Goal: Information Seeking & Learning: Learn about a topic

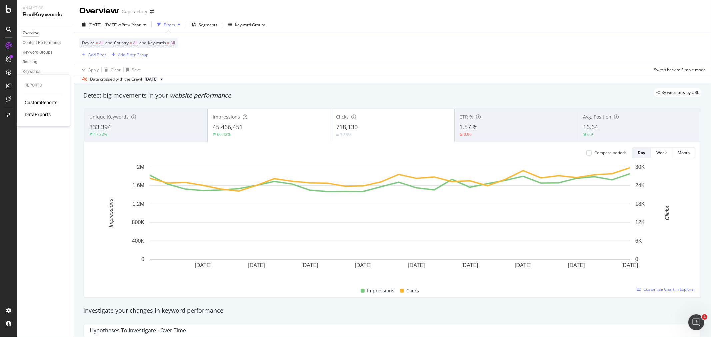
click at [35, 102] on div "CustomReports" at bounding box center [41, 103] width 33 height 7
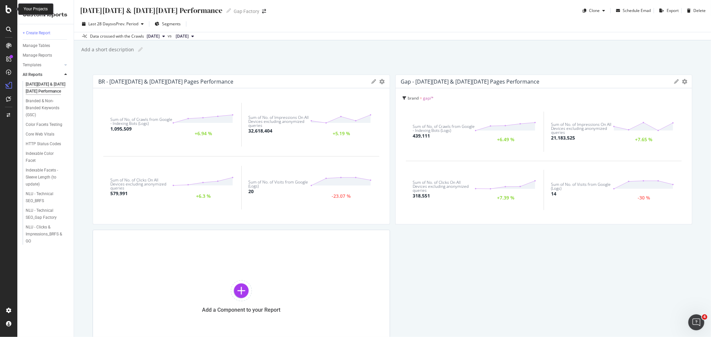
click at [6, 10] on icon at bounding box center [9, 9] width 6 height 8
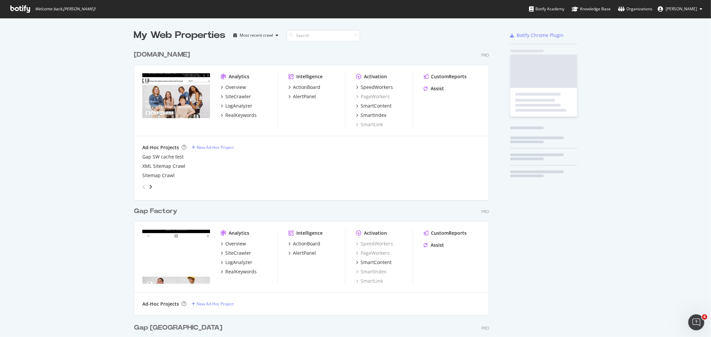
scroll to position [332, 700]
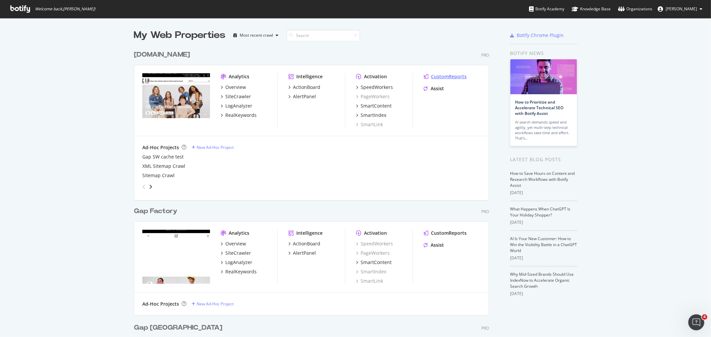
click at [451, 74] on div "CustomReports" at bounding box center [449, 76] width 36 height 7
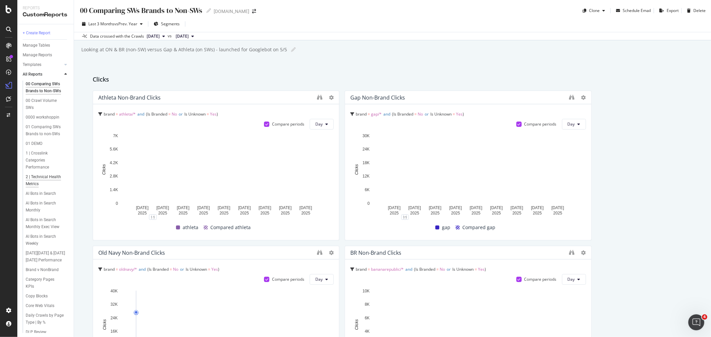
scroll to position [37, 0]
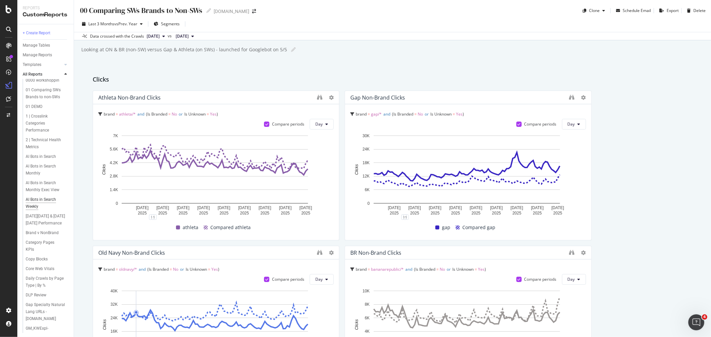
click at [36, 210] on div "AI Bots in Search Weekly" at bounding box center [45, 203] width 38 height 14
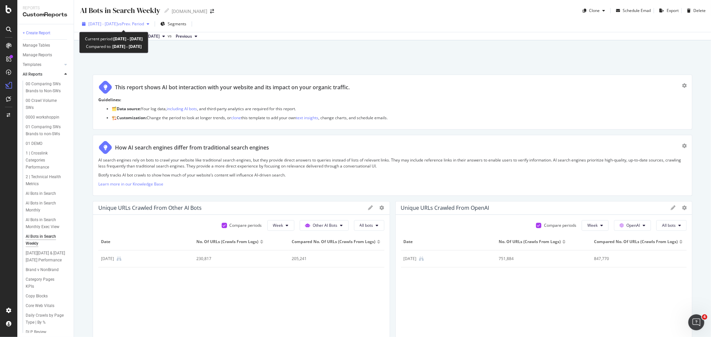
click at [144, 22] on span "vs Prev. Period" at bounding box center [131, 24] width 26 height 6
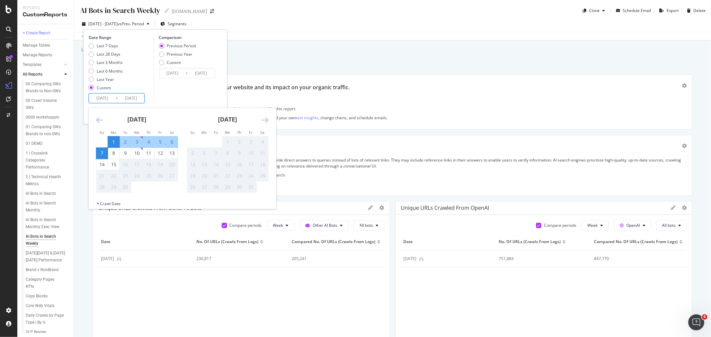
click at [106, 101] on input "2025/09/01" at bounding box center [102, 98] width 27 height 9
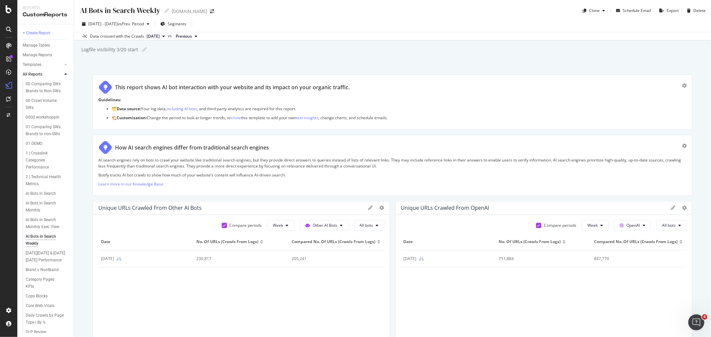
click at [264, 58] on div "AI Bots in Search Weekly AI Bots in Search Weekly Gap.com Clone Schedule Email …" at bounding box center [392, 168] width 637 height 337
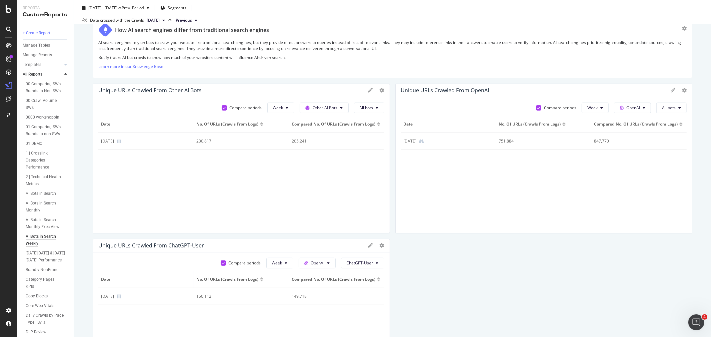
scroll to position [148, 0]
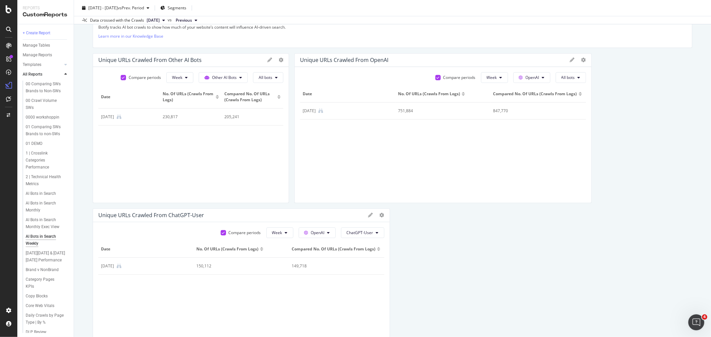
drag, startPoint x: 382, startPoint y: 182, endPoint x: 262, endPoint y: 181, distance: 120.0
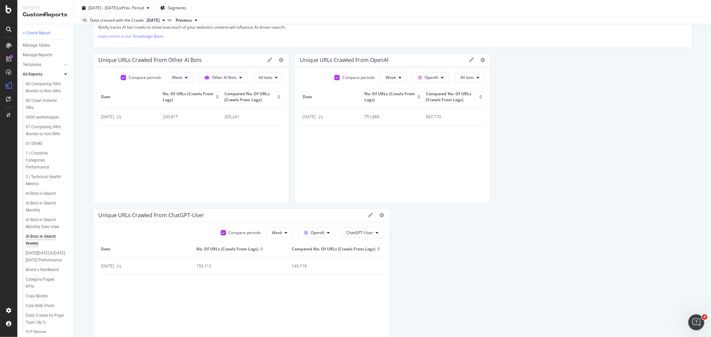
drag, startPoint x: 586, startPoint y: 162, endPoint x: 463, endPoint y: 161, distance: 122.3
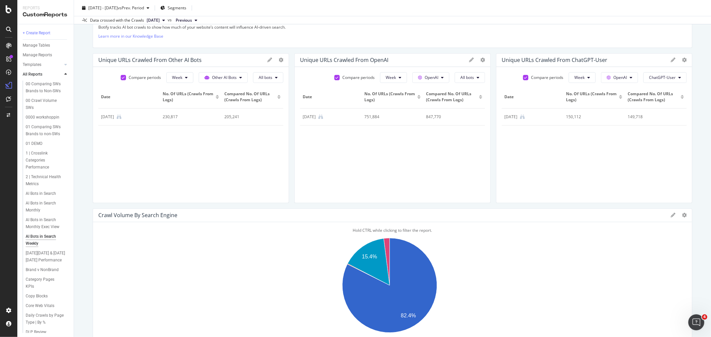
drag, startPoint x: 385, startPoint y: 303, endPoint x: 308, endPoint y: 300, distance: 77.7
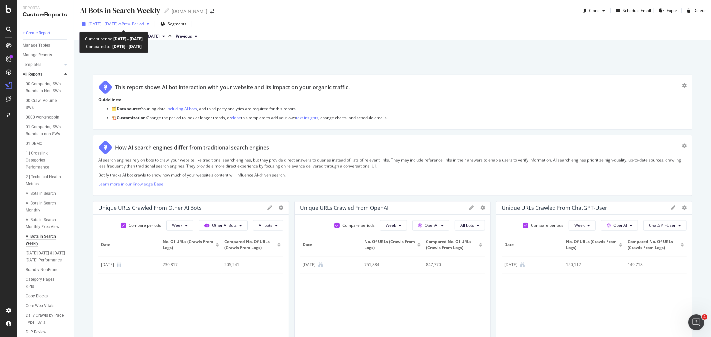
click at [144, 24] on span "vs Prev. Period" at bounding box center [131, 24] width 26 height 6
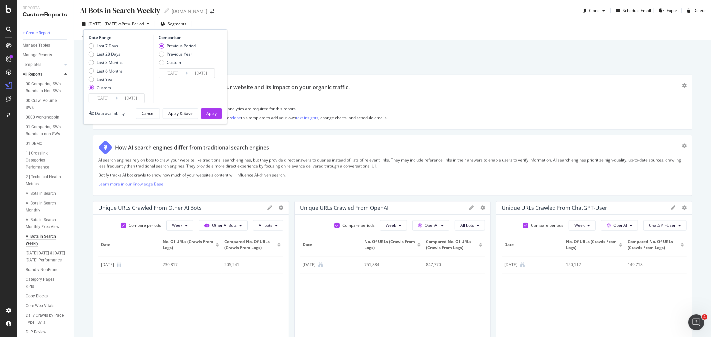
drag, startPoint x: 111, startPoint y: 104, endPoint x: 111, endPoint y: 100, distance: 4.3
click at [111, 104] on div "Date Range Last 7 Days Last 28 Days Last 3 Months Last 6 Months Last Year Custo…" at bounding box center [155, 76] width 144 height 95
click at [111, 99] on input "2025/09/01" at bounding box center [102, 98] width 27 height 9
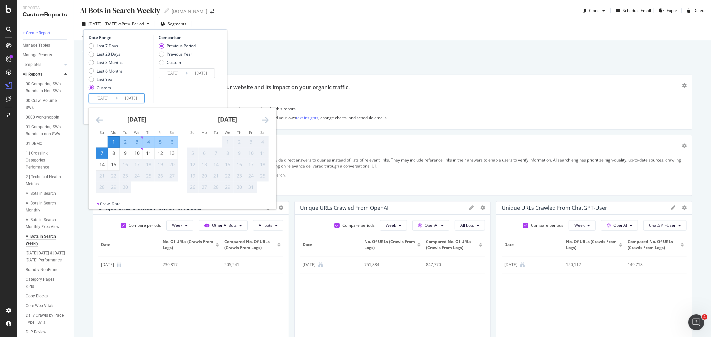
click at [100, 119] on icon "Move backward to switch to the previous month." at bounding box center [99, 120] width 7 height 8
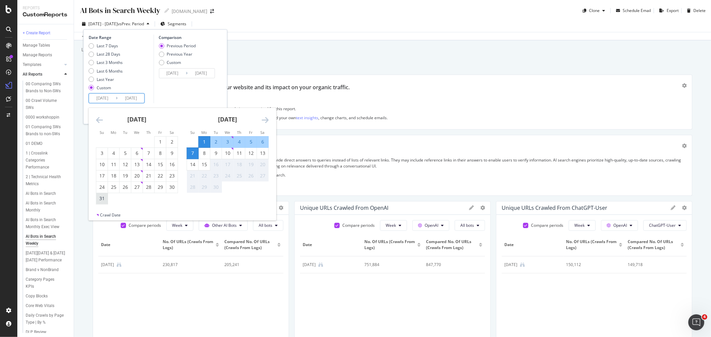
click at [103, 198] on div "31" at bounding box center [101, 198] width 11 height 7
type input "2025/08/31"
type input "2025/08/23"
type input "2025/08/30"
click at [261, 141] on div "6" at bounding box center [262, 142] width 11 height 7
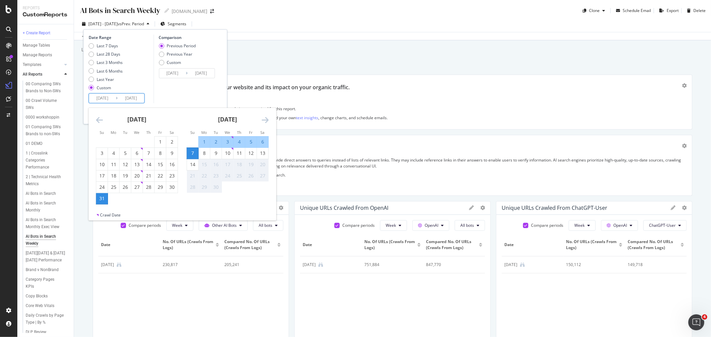
type input "2025/09/06"
type input "2025/08/24"
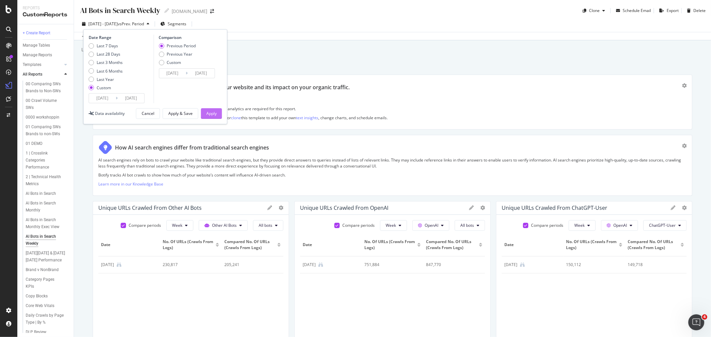
click at [207, 113] on div "Apply" at bounding box center [211, 114] width 10 height 6
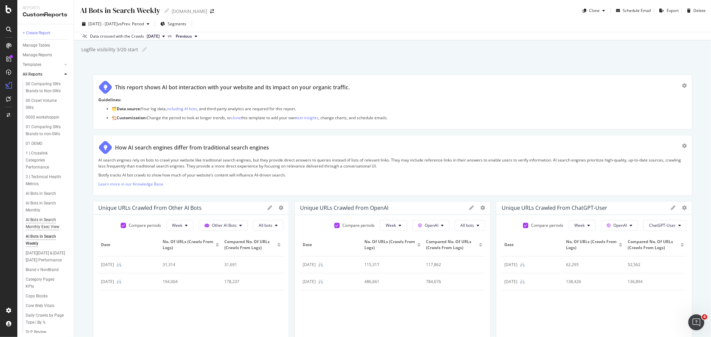
click at [41, 231] on div "AI Bots in Search Monthly Exec View" at bounding box center [45, 224] width 39 height 14
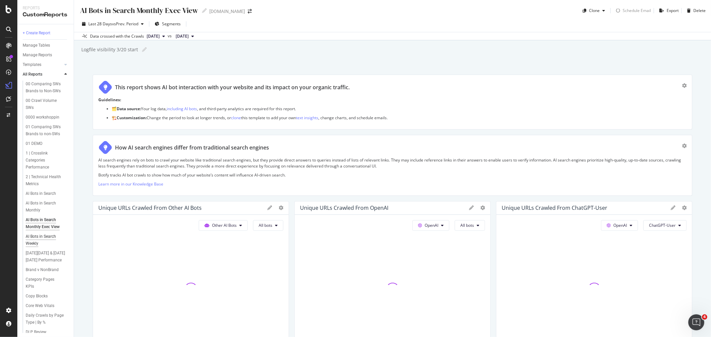
click at [42, 246] on div "AI Bots in Search Weekly" at bounding box center [45, 240] width 38 height 14
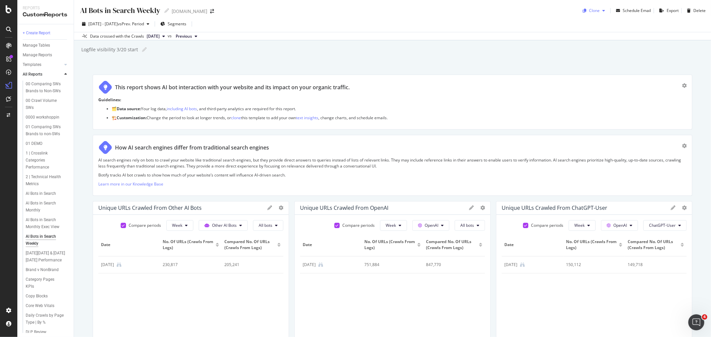
click at [600, 10] on div "button" at bounding box center [604, 11] width 8 height 4
click at [633, 9] on div "Schedule Email" at bounding box center [637, 11] width 28 height 6
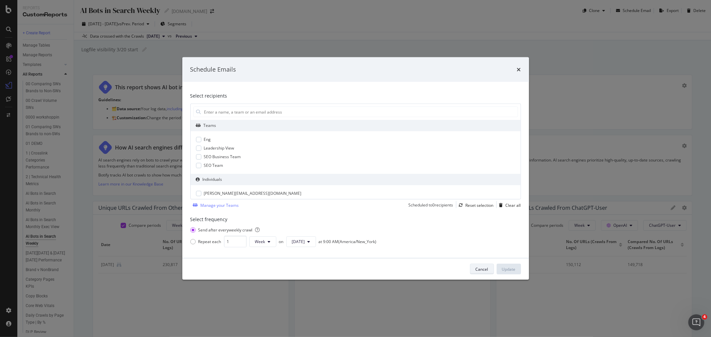
click at [480, 270] on div "Cancel" at bounding box center [482, 270] width 13 height 6
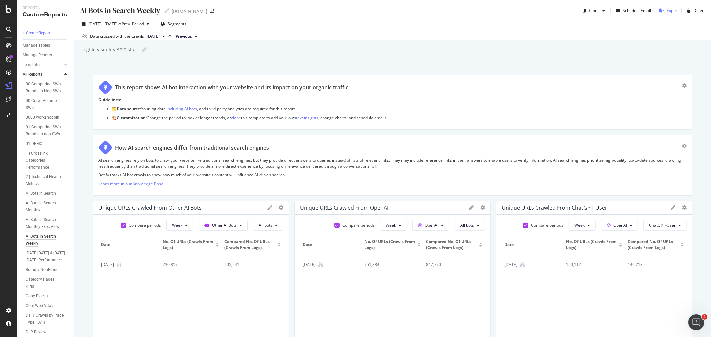
click at [668, 10] on div "Export" at bounding box center [673, 11] width 12 height 6
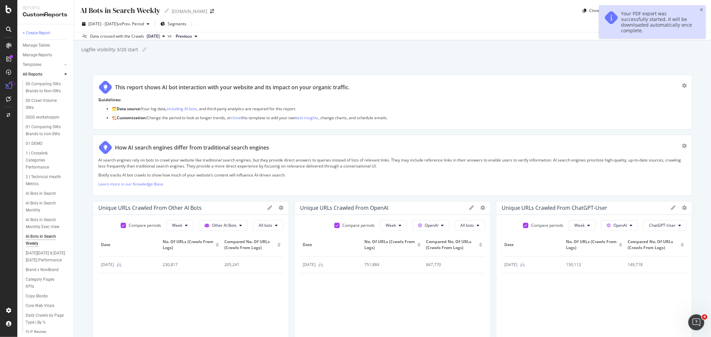
click at [649, 53] on div "Logfile visibility 3/20 start Logfile visibility 3/20 start" at bounding box center [396, 50] width 630 height 10
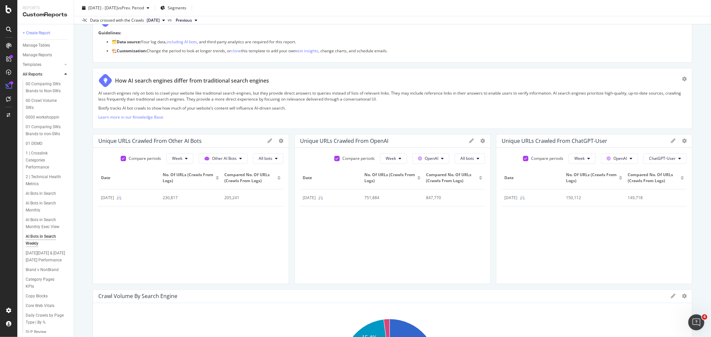
scroll to position [37, 0]
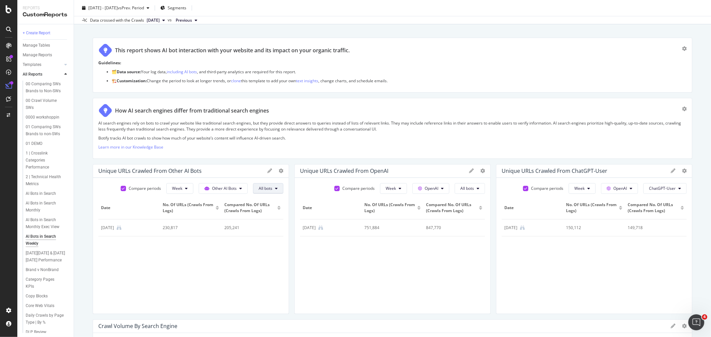
click at [269, 190] on span "All bots" at bounding box center [266, 189] width 14 height 6
click at [464, 189] on span "All bots" at bounding box center [467, 189] width 14 height 6
click at [664, 189] on span "ChatGPT-User" at bounding box center [662, 189] width 27 height 6
click at [639, 153] on div "AI search engines rely on bots to crawl your website like traditional search en…" at bounding box center [392, 136] width 588 height 33
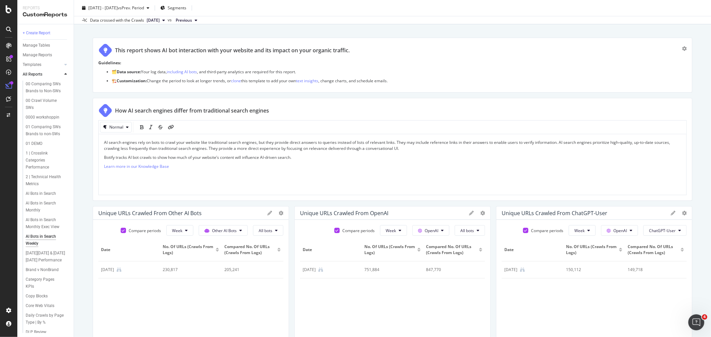
click at [583, 87] on div "Guidelines: 🗂️ Data source: Your log data, including AI bots , and third-party …" at bounding box center [392, 73] width 588 height 27
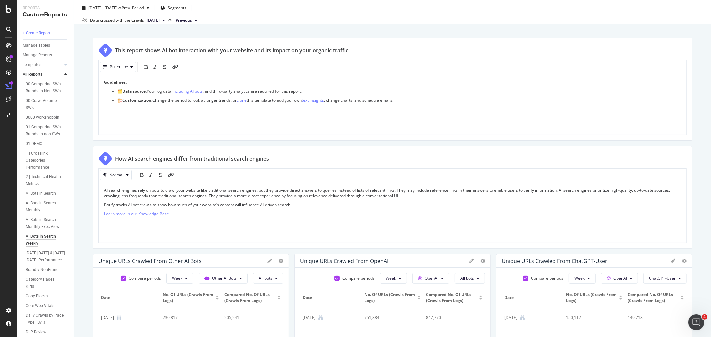
click at [91, 189] on div "AI Bots in Search Weekly AI Bots in Search Weekly Gap.com Clone Schedule Email …" at bounding box center [392, 168] width 637 height 337
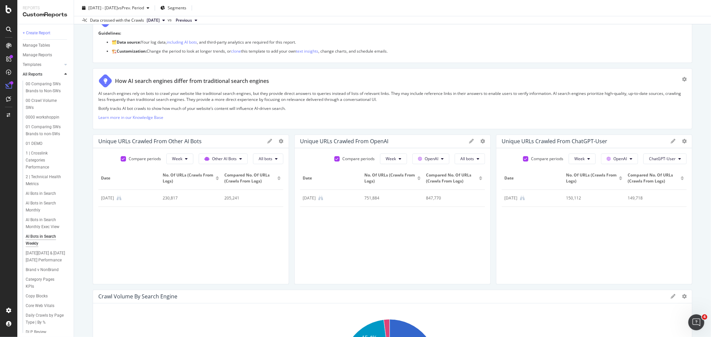
scroll to position [0, 0]
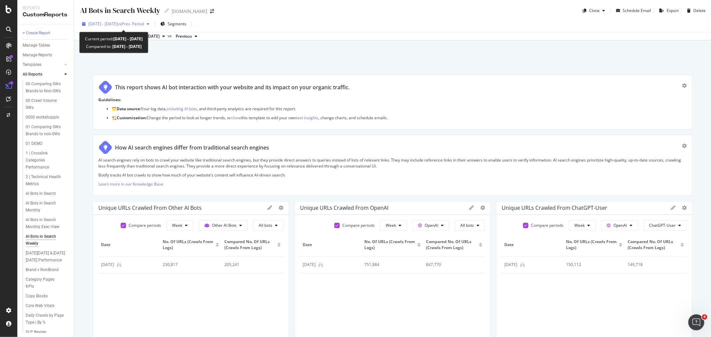
click at [131, 25] on span "vs Prev. Period" at bounding box center [131, 24] width 26 height 6
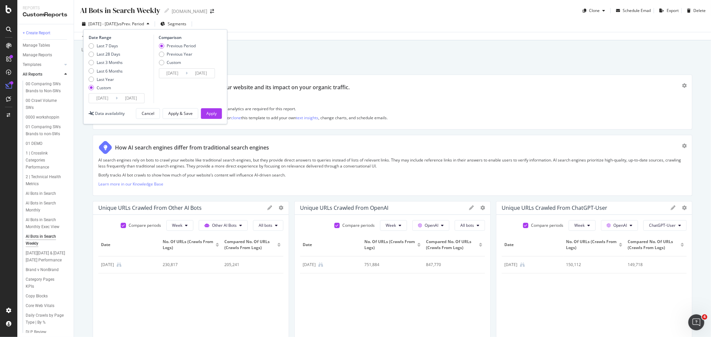
click at [119, 97] on input "2025/09/07" at bounding box center [131, 98] width 27 height 9
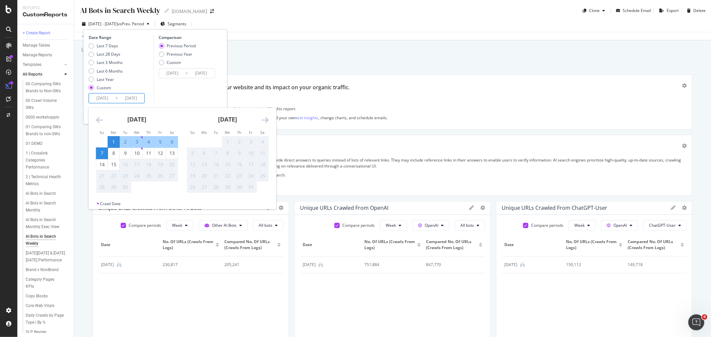
click at [418, 97] on div "This report shows AI bot interaction with your website and its impact on your o…" at bounding box center [392, 88] width 588 height 17
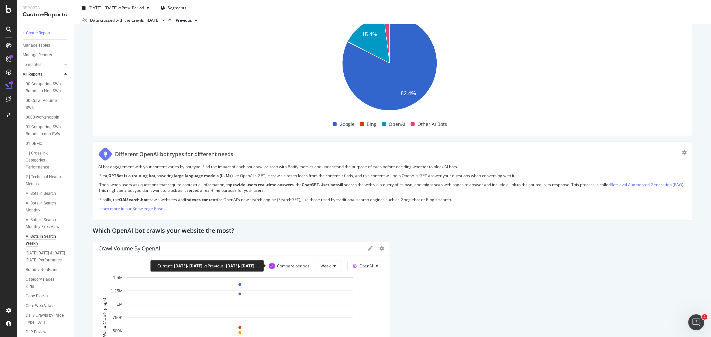
scroll to position [407, 0]
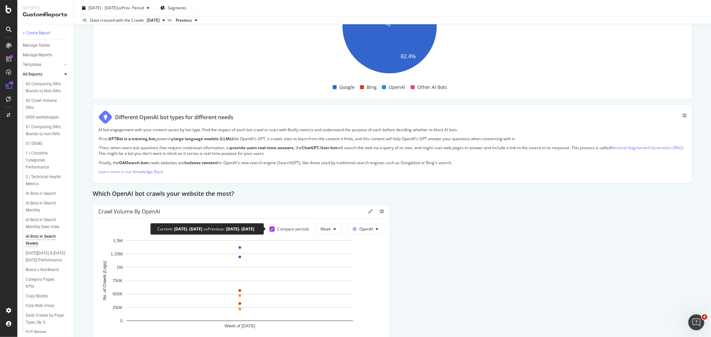
click at [270, 230] on icon at bounding box center [271, 229] width 3 height 3
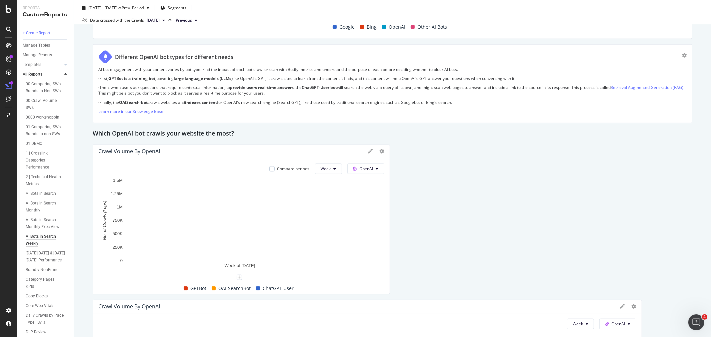
scroll to position [481, 0]
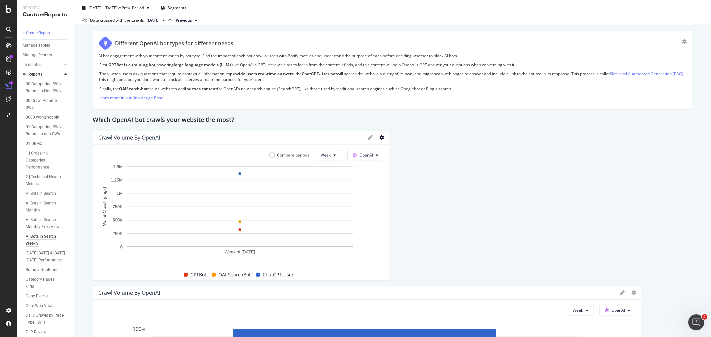
click at [380, 137] on icon at bounding box center [382, 137] width 5 height 5
click at [397, 190] on div "Pie" at bounding box center [412, 185] width 71 height 10
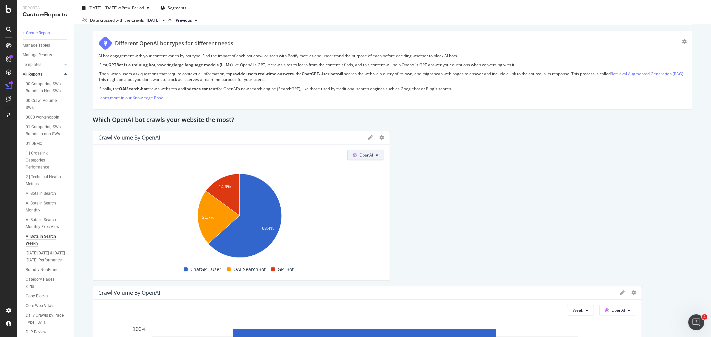
click at [372, 157] on button "OpenAI" at bounding box center [365, 155] width 37 height 11
click at [380, 137] on icon at bounding box center [382, 137] width 5 height 5
click at [391, 195] on div "Table" at bounding box center [412, 198] width 71 height 10
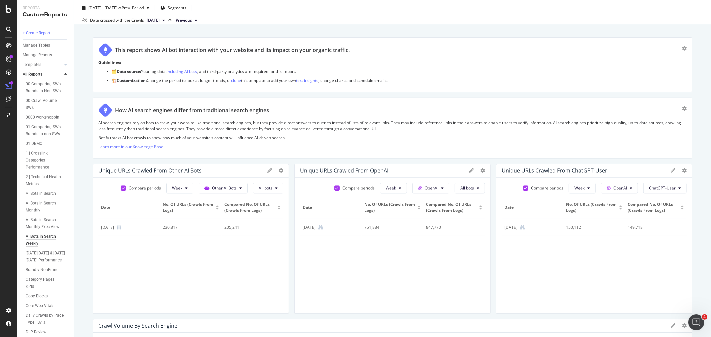
scroll to position [37, 0]
click at [471, 189] on button "All bots" at bounding box center [470, 188] width 30 height 11
click at [468, 251] on span "GPTBot" at bounding box center [474, 251] width 34 height 6
click at [465, 190] on span "GPTBot" at bounding box center [467, 189] width 14 height 6
click at [462, 227] on span "OAI-SearchBot" at bounding box center [473, 227] width 34 height 6
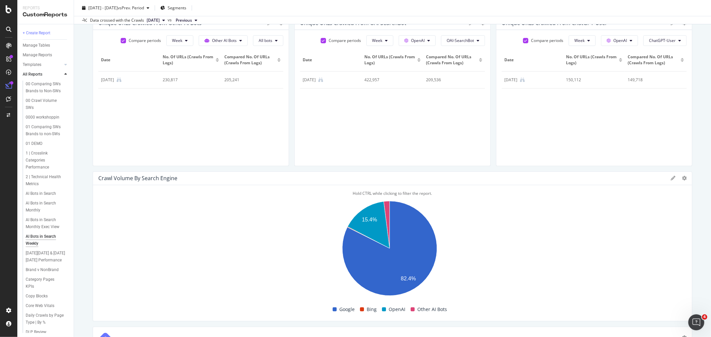
scroll to position [111, 0]
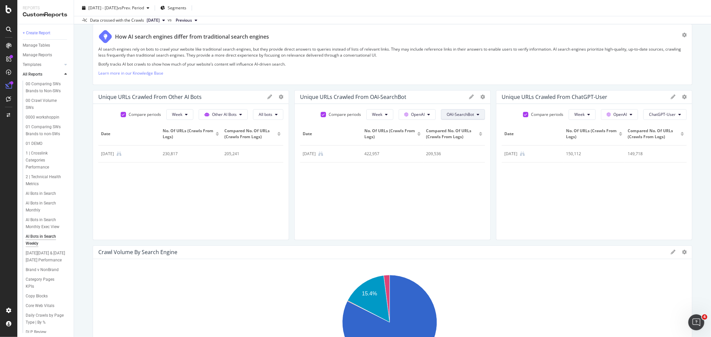
click at [457, 113] on span "OAI-SearchBot" at bounding box center [460, 115] width 27 height 6
click at [451, 166] on span "Non-Indexing bots" at bounding box center [460, 165] width 34 height 6
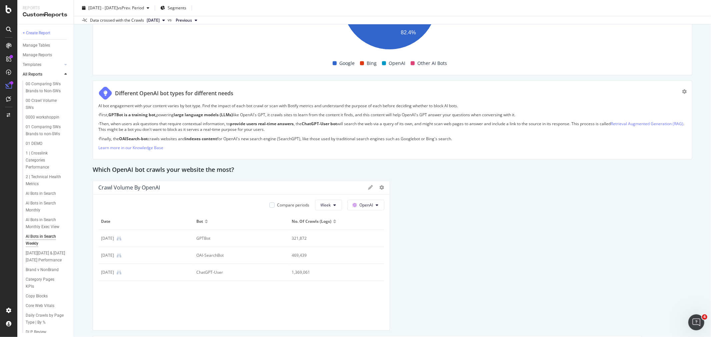
scroll to position [444, 0]
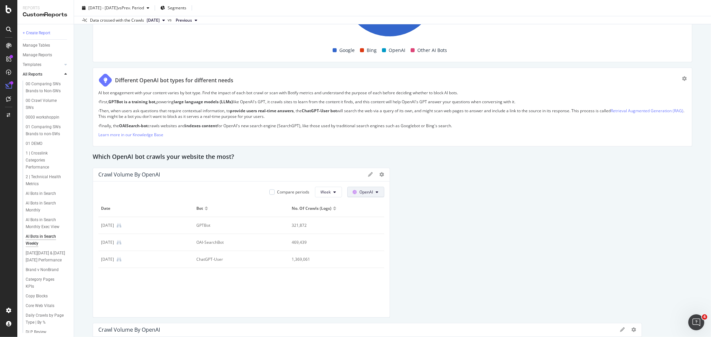
click at [355, 195] on span at bounding box center [356, 192] width 7 height 6
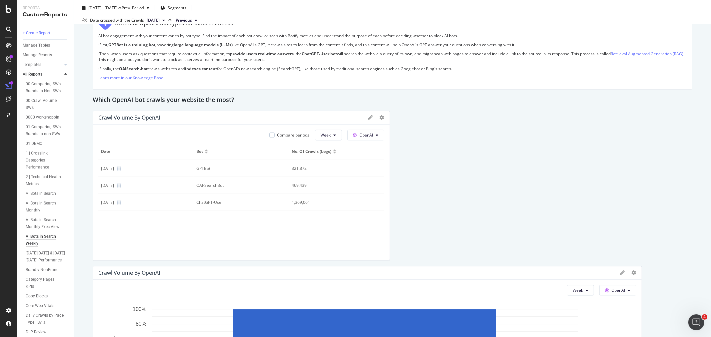
scroll to position [518, 0]
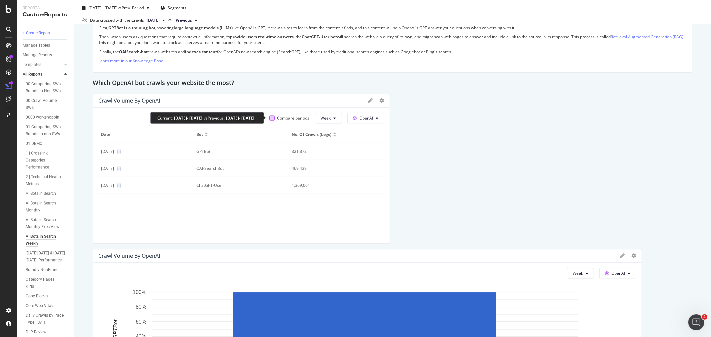
click at [271, 118] on div at bounding box center [271, 118] width 5 height 5
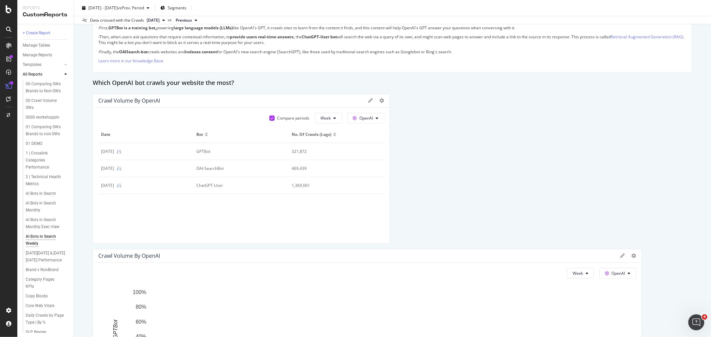
scroll to position [481, 0]
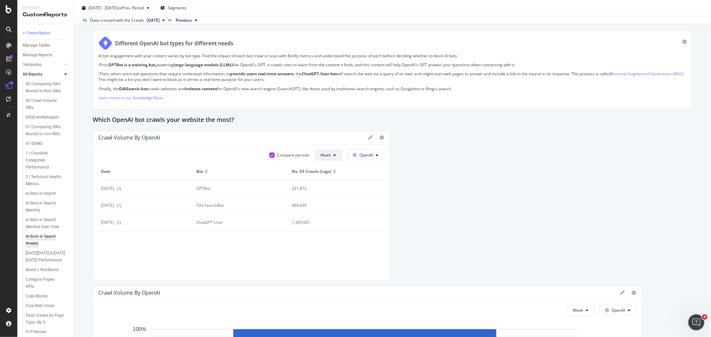
click at [334, 157] on icon at bounding box center [335, 155] width 3 height 4
click at [291, 155] on div "Compare periods" at bounding box center [293, 155] width 32 height 6
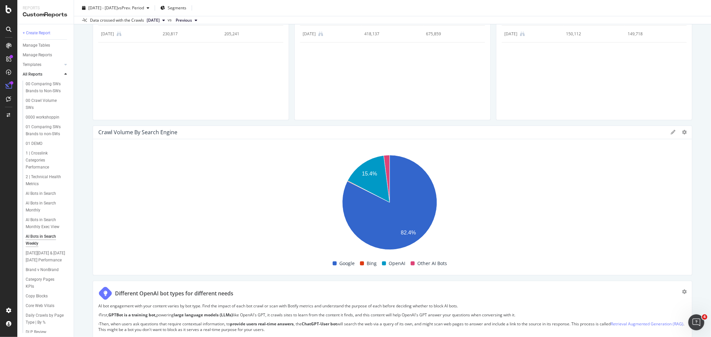
scroll to position [407, 0]
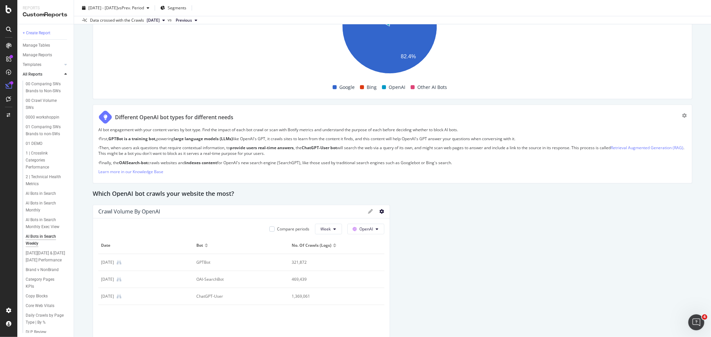
click at [380, 214] on icon at bounding box center [382, 211] width 5 height 5
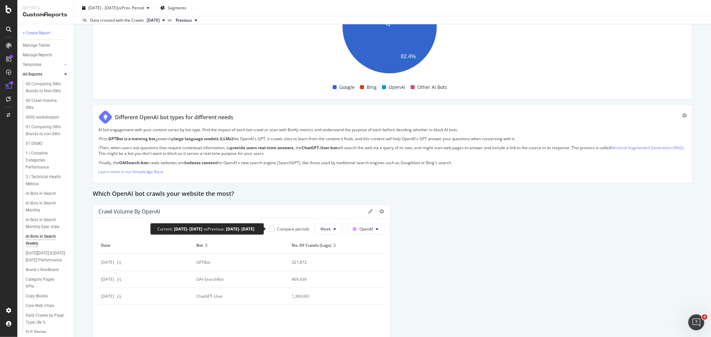
click at [272, 230] on div "Compare periods" at bounding box center [289, 229] width 40 height 6
click at [269, 228] on div at bounding box center [271, 229] width 5 height 5
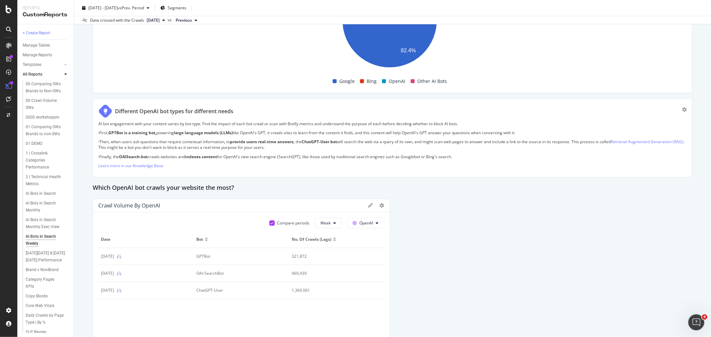
scroll to position [444, 0]
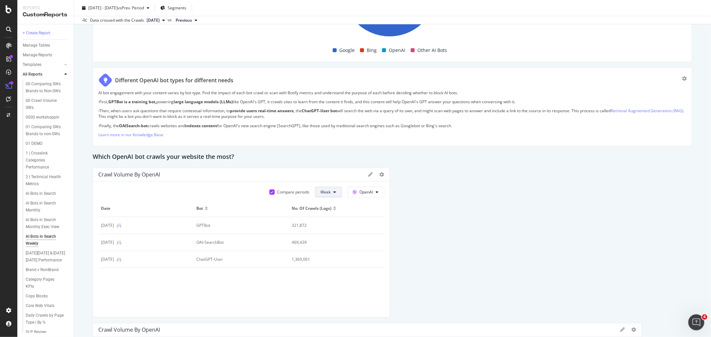
click at [328, 194] on button "Week" at bounding box center [328, 192] width 27 height 11
click at [327, 228] on span "Month" at bounding box center [324, 230] width 12 height 6
click at [323, 188] on button "Month" at bounding box center [327, 192] width 29 height 11
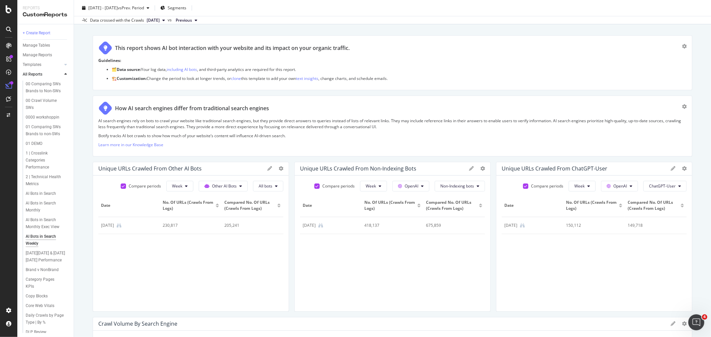
scroll to position [0, 0]
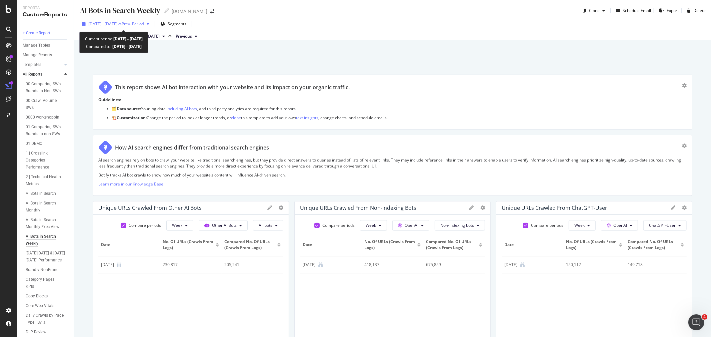
click at [118, 25] on span "2025 Sep. 1st - Sep. 7th" at bounding box center [102, 24] width 29 height 6
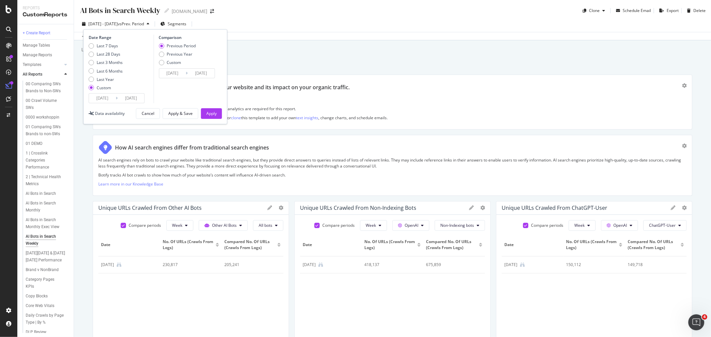
click at [111, 100] on input "2025/09/01" at bounding box center [102, 98] width 27 height 9
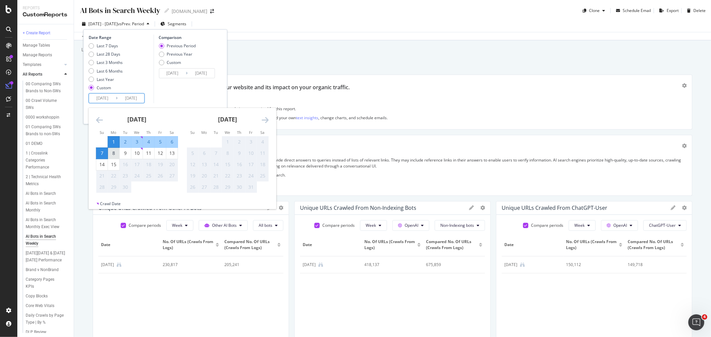
click at [115, 154] on div "8" at bounding box center [113, 153] width 11 height 7
type input "2025/09/08"
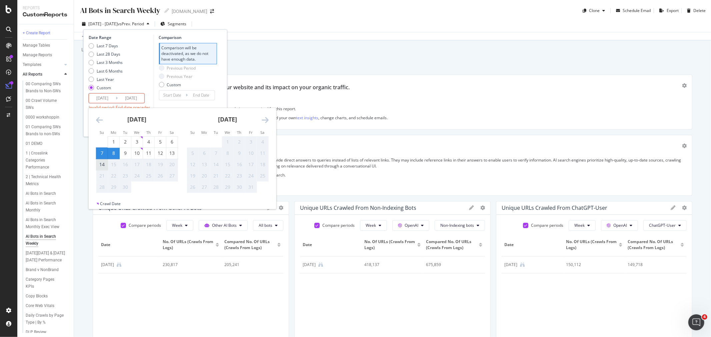
click at [101, 164] on div "14" at bounding box center [101, 164] width 11 height 7
type input "2025/09/14"
type input "2025/09/01"
type input "2025/09/07"
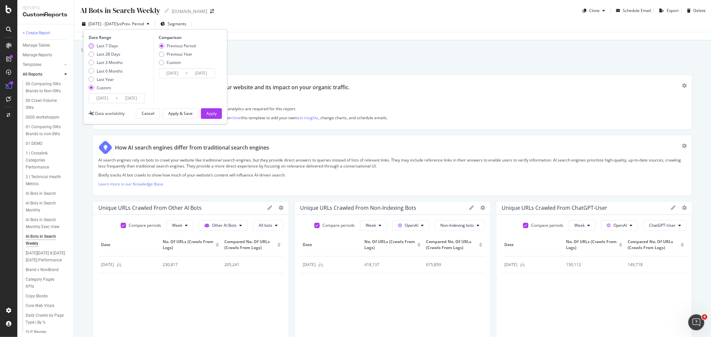
click at [111, 46] on div "Last 7 Days" at bounding box center [107, 46] width 21 height 6
type input "2025/09/09"
type input "2025/09/15"
type input "2025/09/02"
type input "2025/09/08"
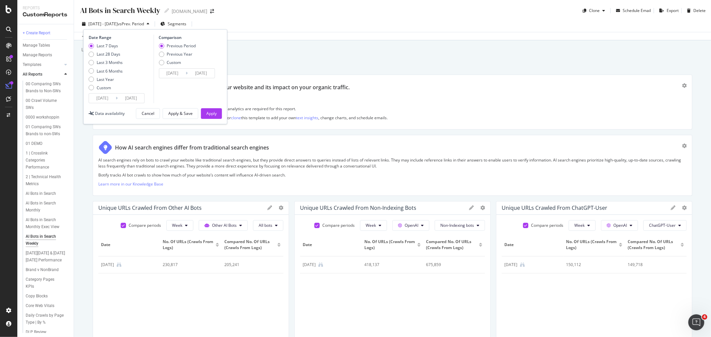
click at [127, 97] on input "2025/09/15" at bounding box center [131, 98] width 27 height 9
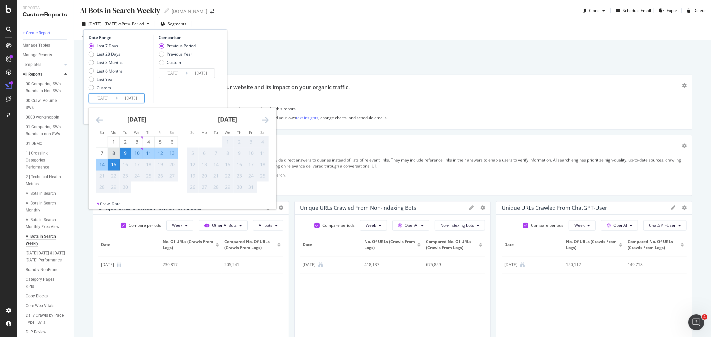
click at [111, 152] on div "8" at bounding box center [113, 153] width 11 height 7
type input "2025/09/08"
type input "2025/08/31"
type input "2025/09/07"
click at [209, 91] on div "Comparison Previous Period Previous Year Custom 2025/08/31 Navigate forward to …" at bounding box center [184, 69] width 63 height 69
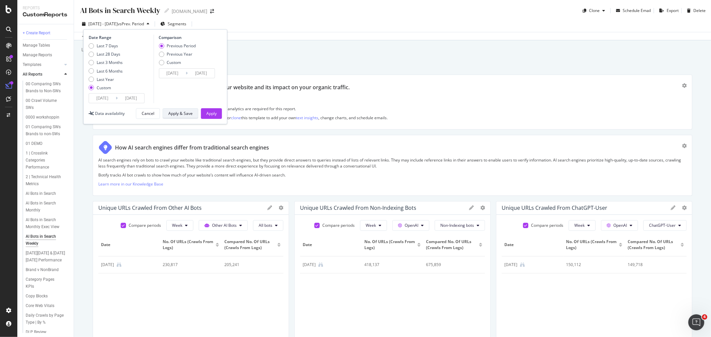
click at [189, 114] on div "Apply & Save" at bounding box center [180, 114] width 24 height 6
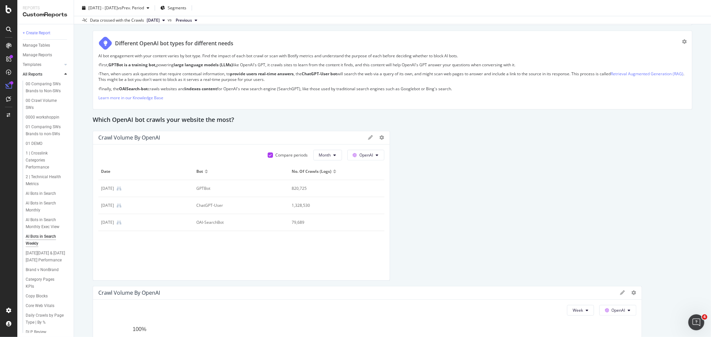
scroll to position [518, 0]
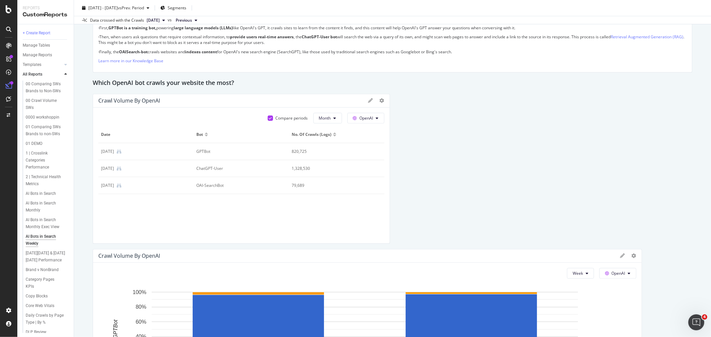
drag, startPoint x: 265, startPoint y: 100, endPoint x: 242, endPoint y: 104, distance: 23.3
click at [242, 104] on div "Crawl Volume by OpenAI" at bounding box center [231, 100] width 267 height 7
click at [369, 101] on icon at bounding box center [370, 100] width 5 height 5
click at [345, 213] on div "Cancel" at bounding box center [348, 214] width 17 height 8
click at [376, 99] on div at bounding box center [376, 100] width 16 height 7
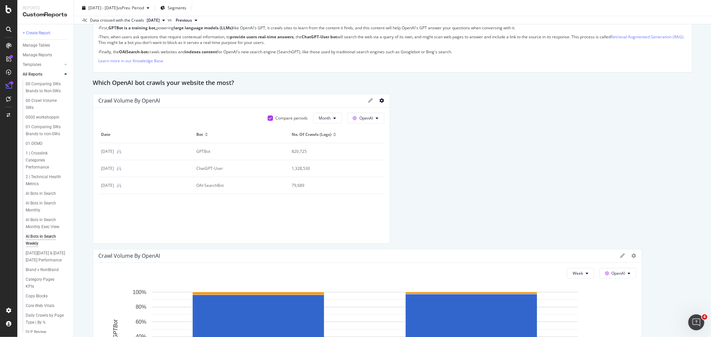
click at [380, 99] on icon at bounding box center [382, 100] width 5 height 5
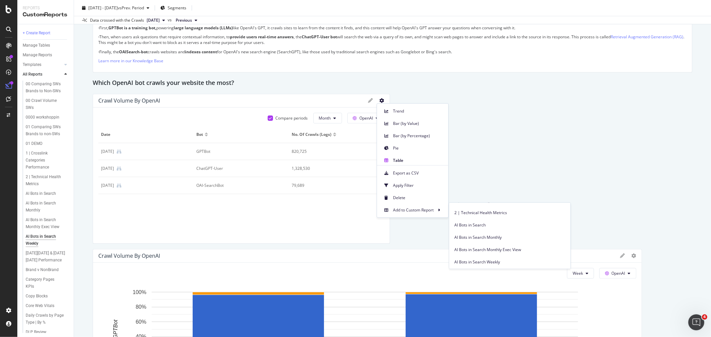
scroll to position [74, 0]
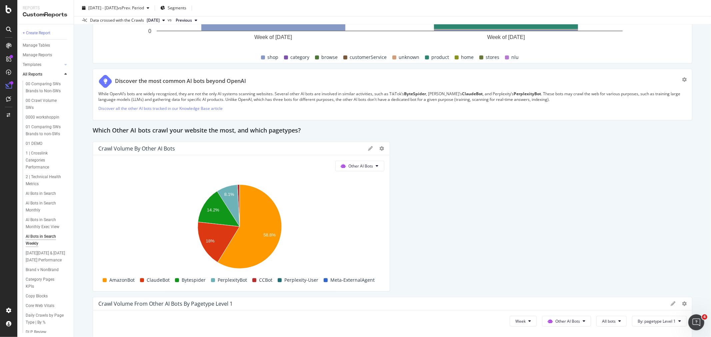
scroll to position [1185, 0]
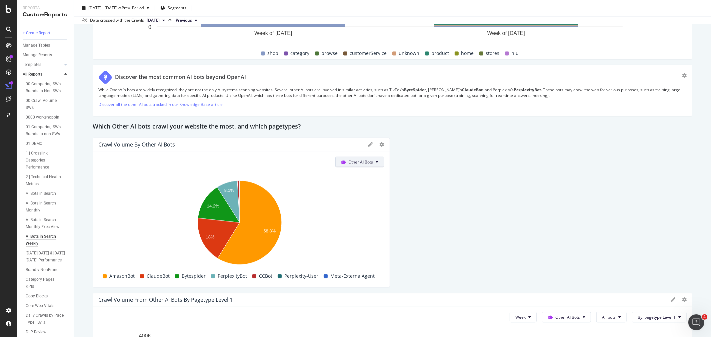
click at [365, 164] on span "Other AI Bots" at bounding box center [361, 162] width 25 height 6
click at [380, 144] on icon at bounding box center [382, 144] width 5 height 5
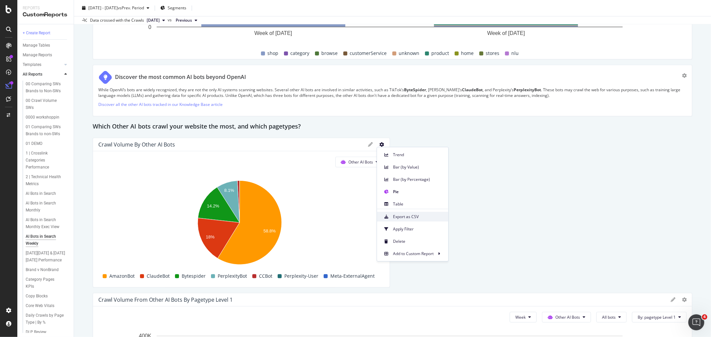
click at [405, 217] on span "Export as CSV" at bounding box center [418, 217] width 50 height 6
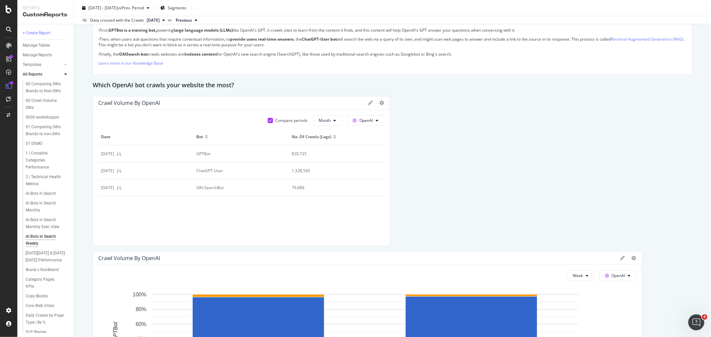
scroll to position [481, 0]
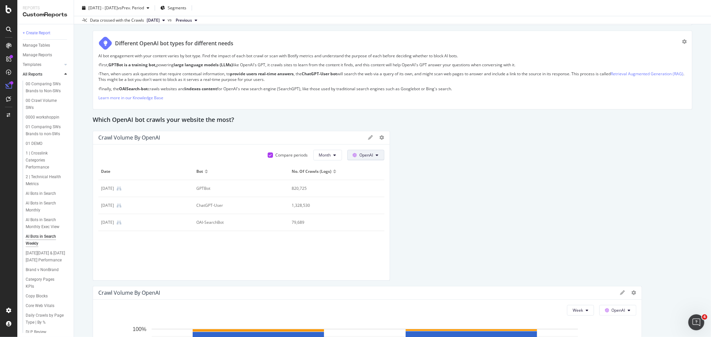
click at [368, 153] on span "OpenAI" at bounding box center [367, 155] width 14 height 6
click at [380, 137] on icon at bounding box center [382, 137] width 5 height 5
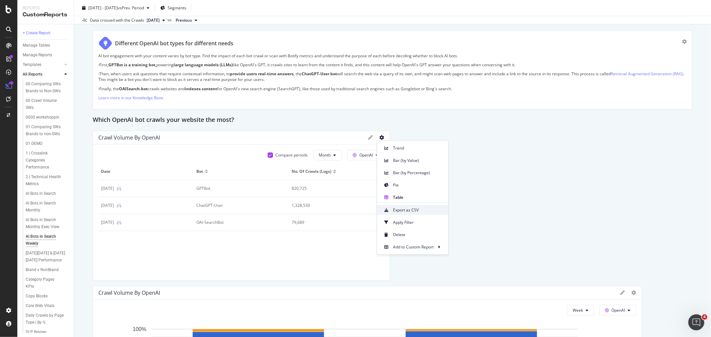
click at [408, 208] on span "Export as CSV" at bounding box center [418, 210] width 50 height 6
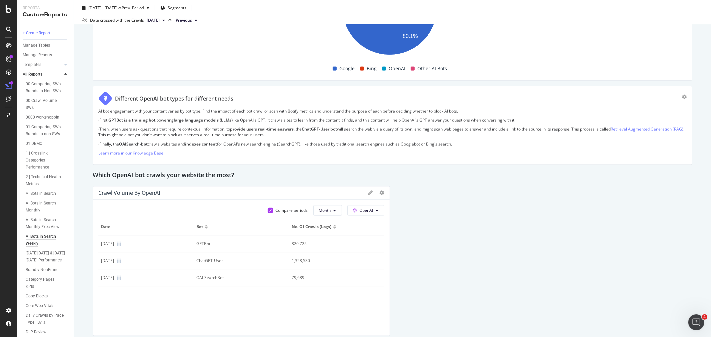
scroll to position [444, 0]
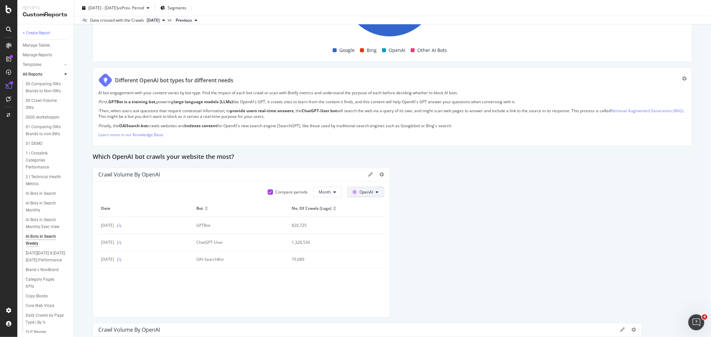
click at [365, 194] on span "OpenAI" at bounding box center [367, 192] width 14 height 6
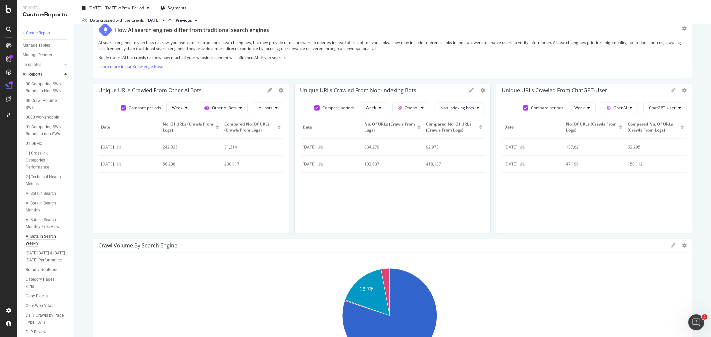
scroll to position [111, 0]
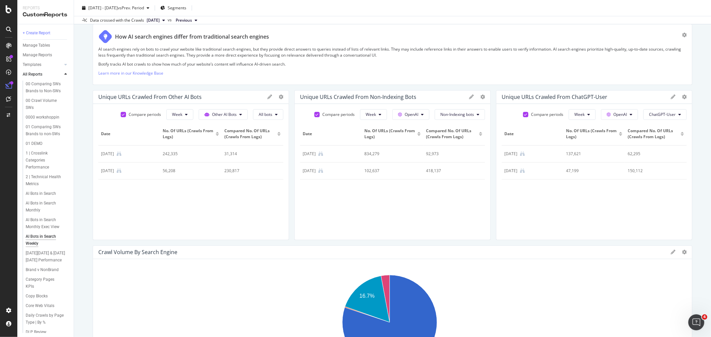
click at [276, 97] on div at bounding box center [275, 97] width 16 height 7
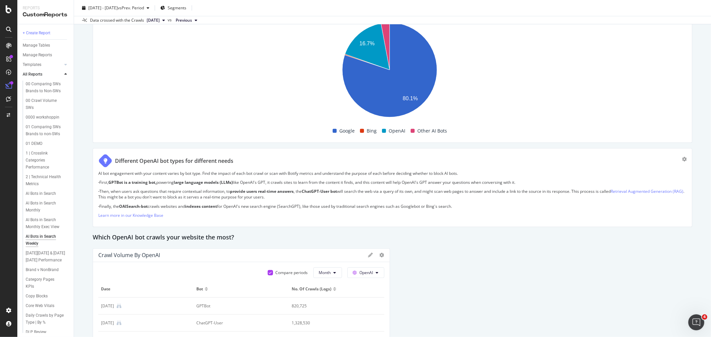
scroll to position [370, 0]
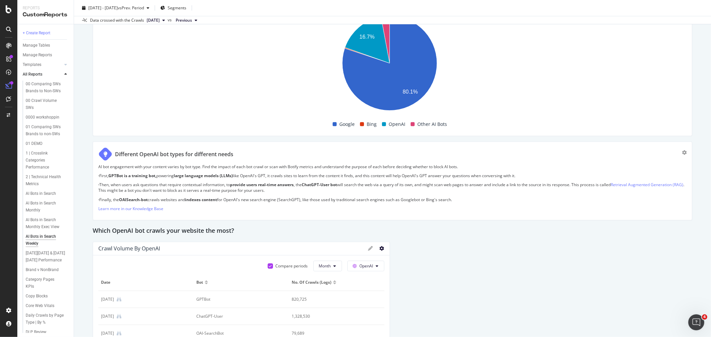
click at [380, 248] on icon at bounding box center [382, 248] width 5 height 5
click at [334, 266] on icon at bounding box center [335, 266] width 3 height 4
click at [325, 290] on span "Week" at bounding box center [322, 292] width 13 height 6
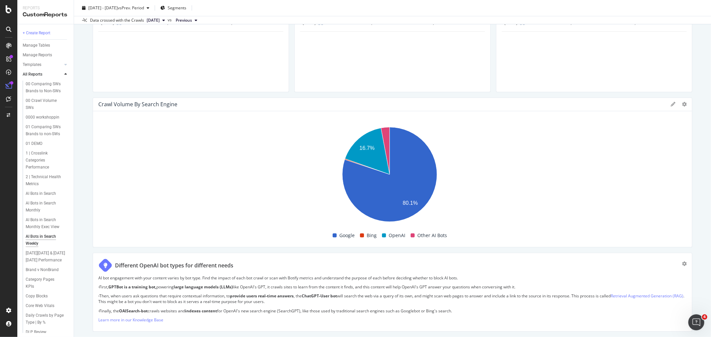
scroll to position [0, 0]
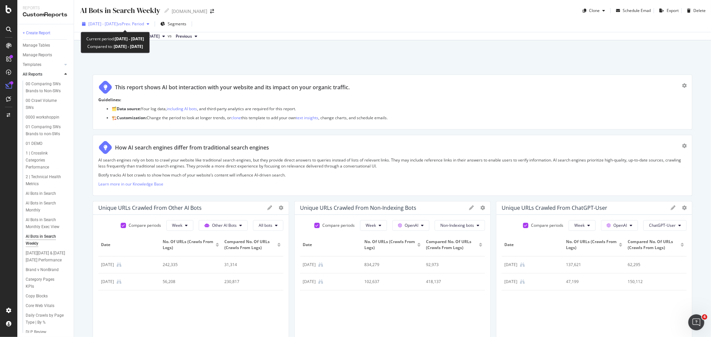
click at [138, 23] on span "vs Prev. Period" at bounding box center [131, 24] width 26 height 6
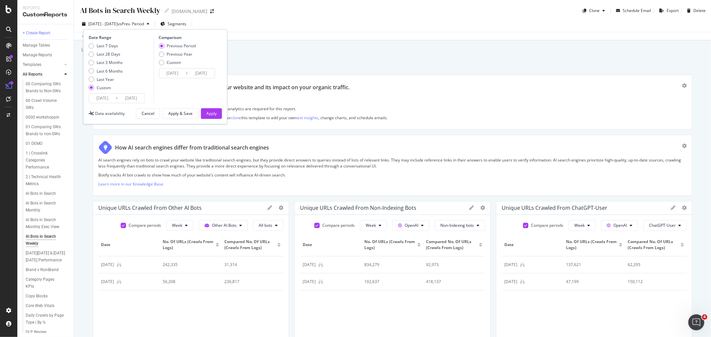
click at [112, 99] on input "2025/09/08" at bounding box center [102, 98] width 27 height 9
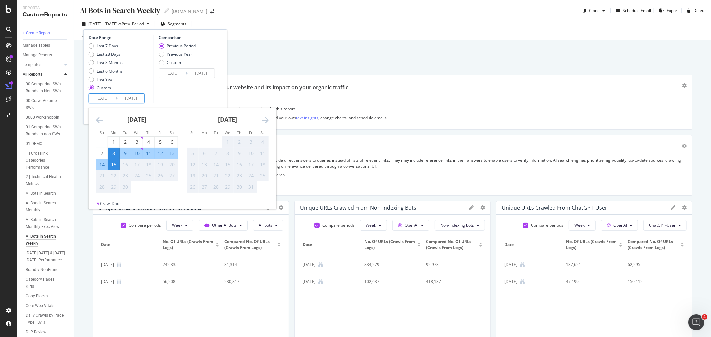
click at [99, 167] on div "14" at bounding box center [101, 164] width 11 height 7
type input "2025/09/14"
type input "2025/09/12"
type input "2025/09/13"
click at [108, 99] on input "2025/09/14" at bounding box center [102, 98] width 27 height 9
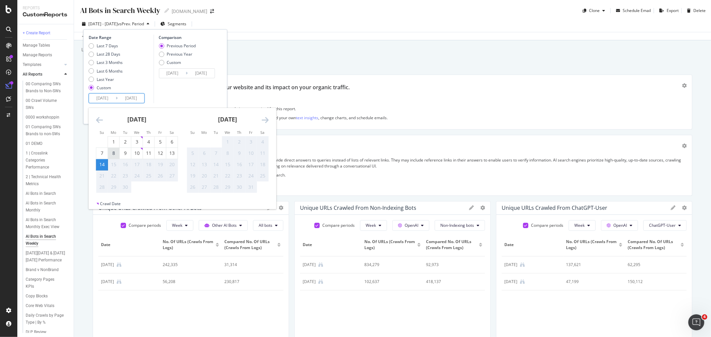
click at [114, 152] on div "8" at bounding box center [113, 153] width 11 height 7
type input "2025/09/08"
type input "2025/08/31"
type input "2025/09/07"
click at [143, 97] on input "2025/09/15" at bounding box center [131, 98] width 27 height 9
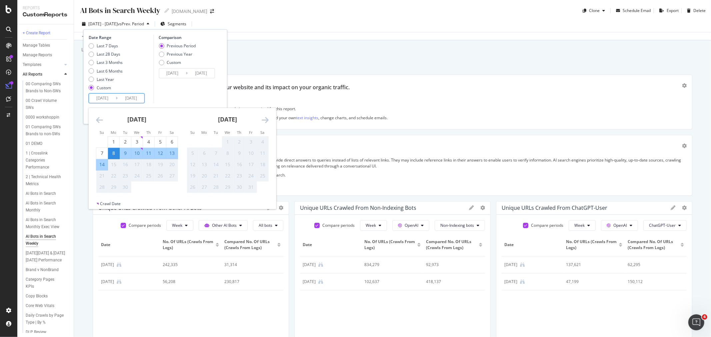
click at [102, 162] on div "14" at bounding box center [101, 164] width 11 height 7
type input "2025/09/14"
type input "2025/09/01"
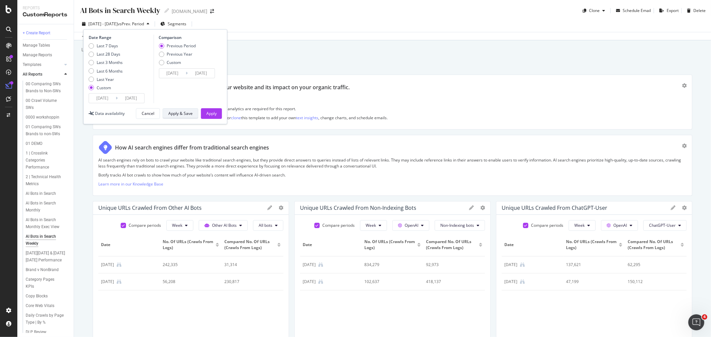
click at [193, 114] on button "Apply & Save" at bounding box center [181, 113] width 36 height 11
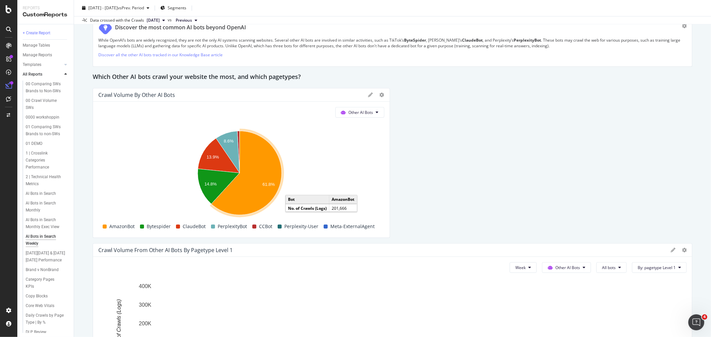
scroll to position [1259, 0]
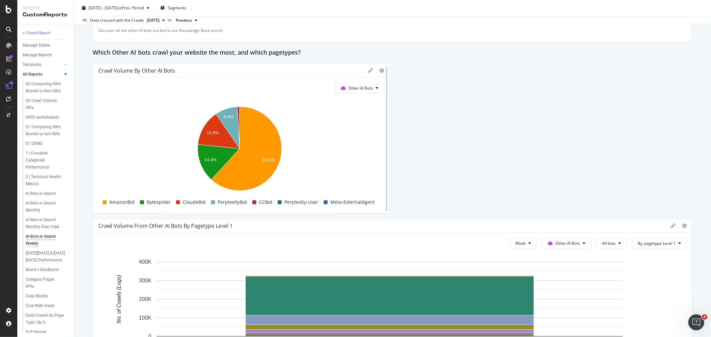
click at [383, 71] on div at bounding box center [386, 139] width 7 height 150
click at [380, 69] on icon at bounding box center [382, 70] width 5 height 5
click at [395, 127] on div "Table" at bounding box center [412, 130] width 71 height 10
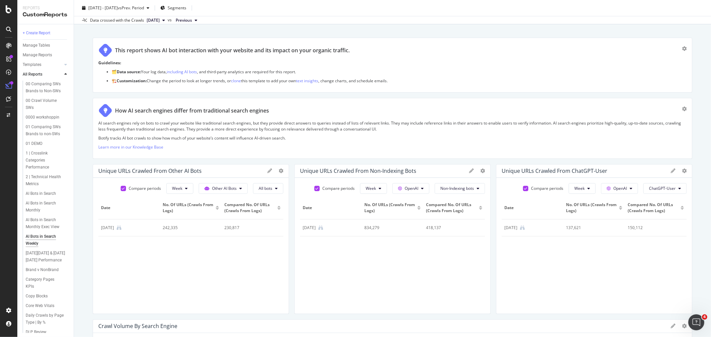
scroll to position [0, 0]
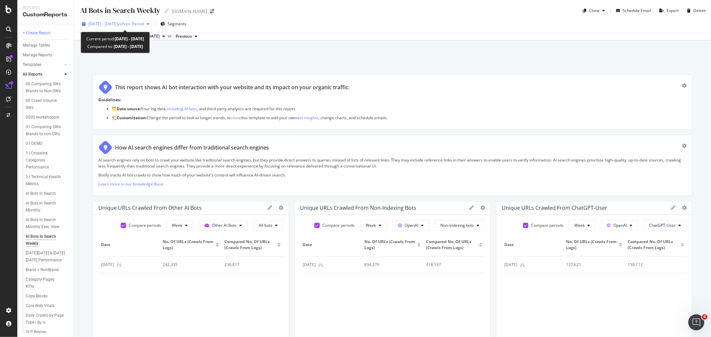
click at [118, 23] on span "2025 Sep. 8th - Sep. 14th" at bounding box center [102, 24] width 29 height 6
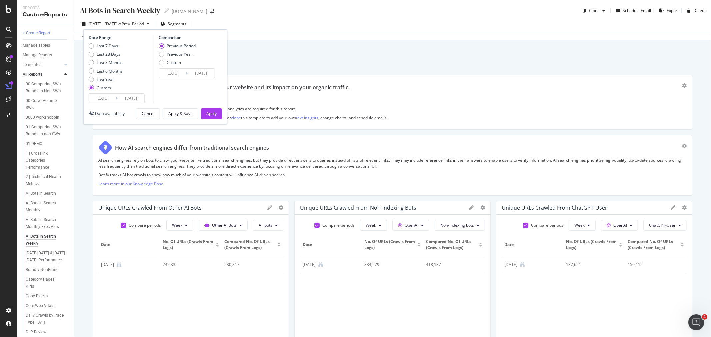
click at [109, 100] on input "2025/09/08" at bounding box center [102, 98] width 27 height 9
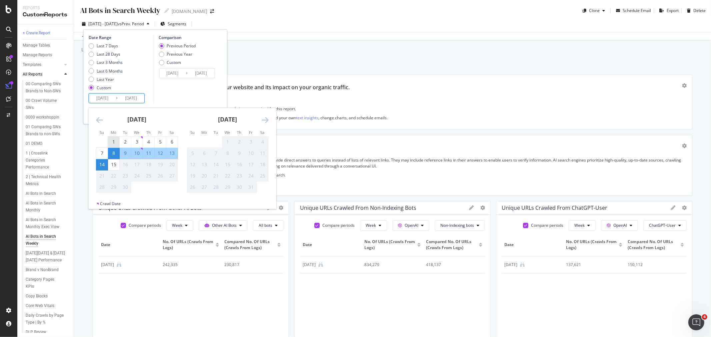
click at [113, 139] on div "1" at bounding box center [113, 142] width 11 height 7
type input "2025/09/01"
type input "2025/08/18"
type input "2025/08/31"
click at [100, 154] on div "7" at bounding box center [101, 153] width 11 height 7
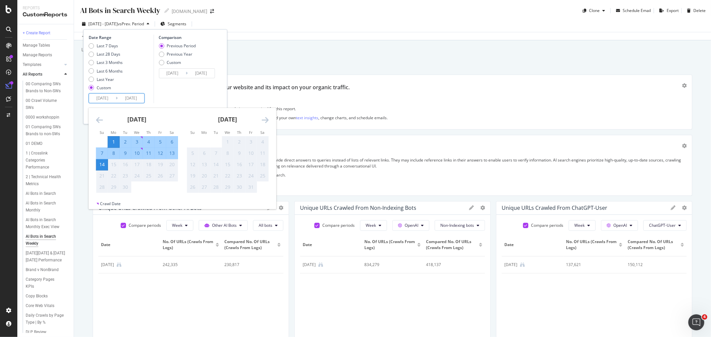
type input "2025/09/07"
type input "2025/08/25"
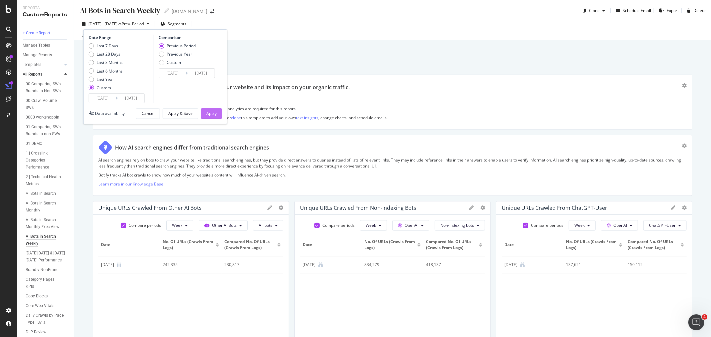
click at [207, 112] on div "Apply" at bounding box center [211, 114] width 10 height 6
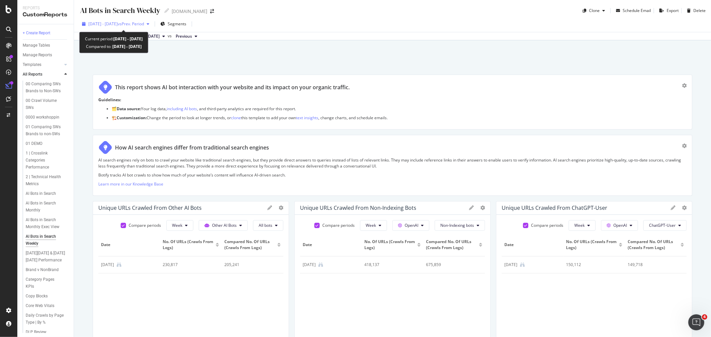
click at [144, 22] on span "vs Prev. Period" at bounding box center [131, 24] width 26 height 6
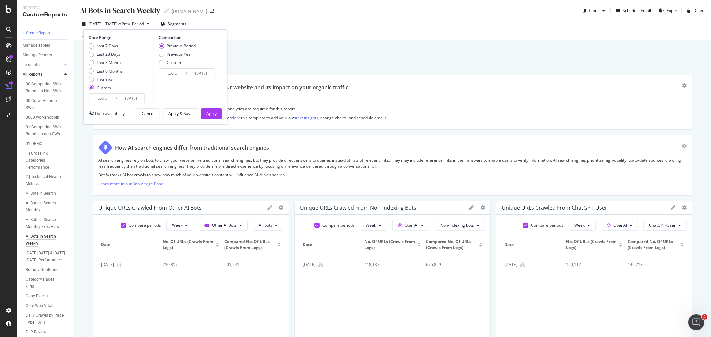
click at [111, 99] on input "2025/09/01" at bounding box center [102, 98] width 27 height 9
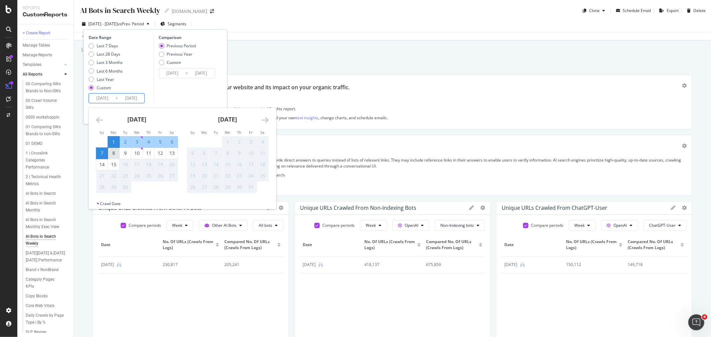
click at [114, 154] on div "8" at bounding box center [113, 153] width 11 height 7
type input "2025/09/08"
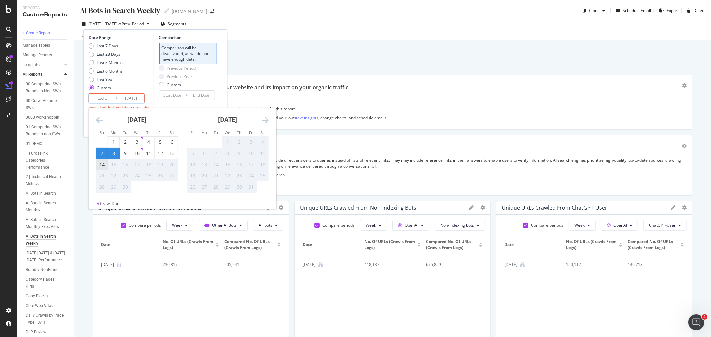
click at [104, 167] on div "14" at bounding box center [101, 164] width 11 height 7
type input "2025/09/14"
type input "2025/09/01"
type input "2025/09/07"
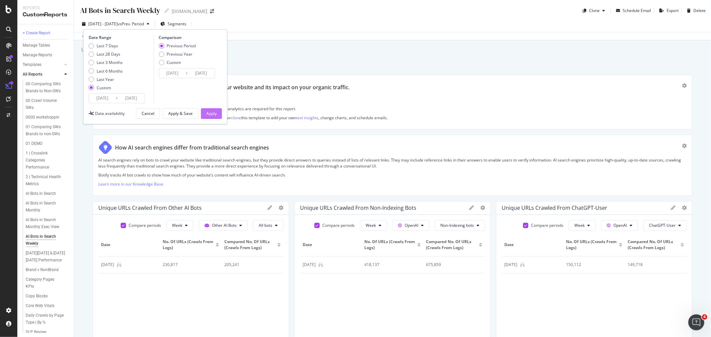
click at [211, 111] on div "Apply" at bounding box center [211, 114] width 10 height 6
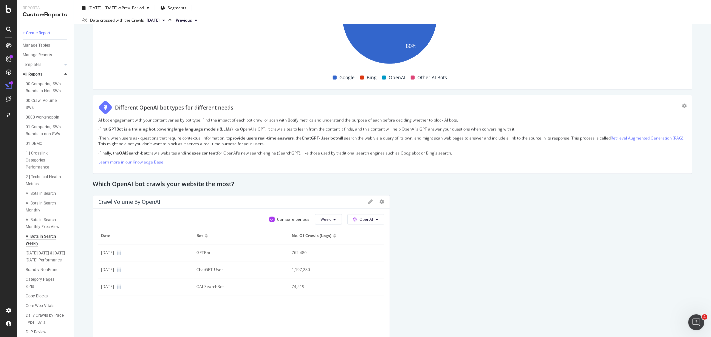
scroll to position [444, 0]
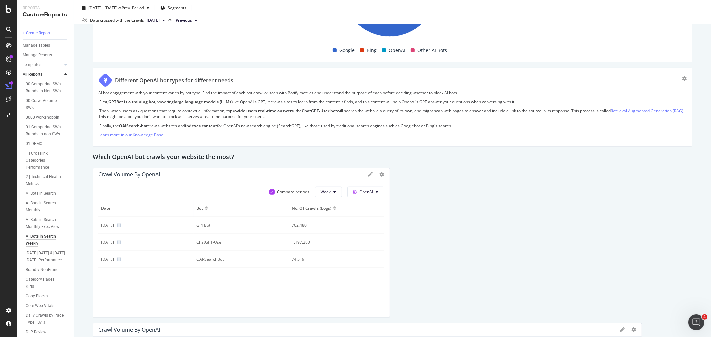
click at [203, 209] on div "Bot" at bounding box center [200, 209] width 8 height 6
click at [206, 209] on div at bounding box center [206, 210] width 3 height 2
click at [205, 207] on div at bounding box center [206, 208] width 3 height 2
click at [333, 209] on div at bounding box center [334, 210] width 3 height 2
click at [333, 207] on div at bounding box center [334, 208] width 3 height 2
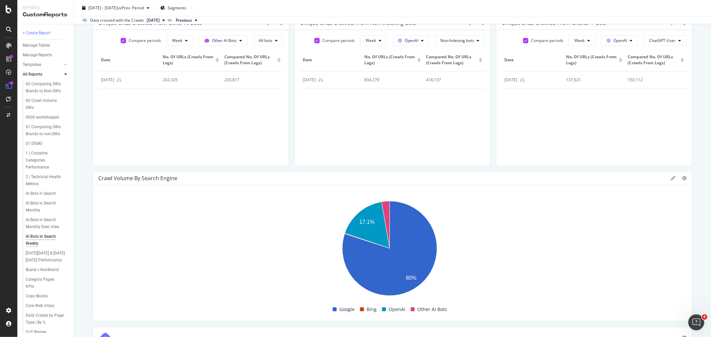
scroll to position [0, 0]
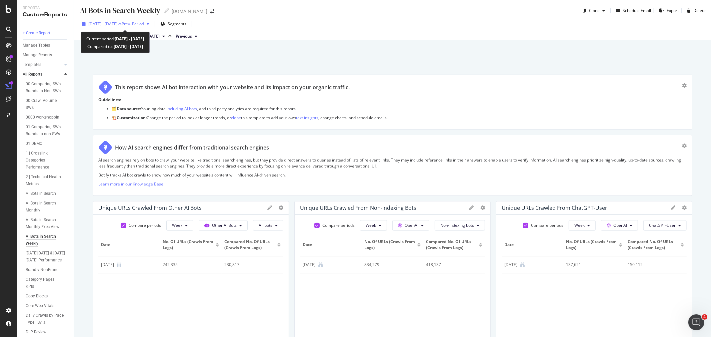
click at [139, 23] on span "vs Prev. Period" at bounding box center [131, 24] width 26 height 6
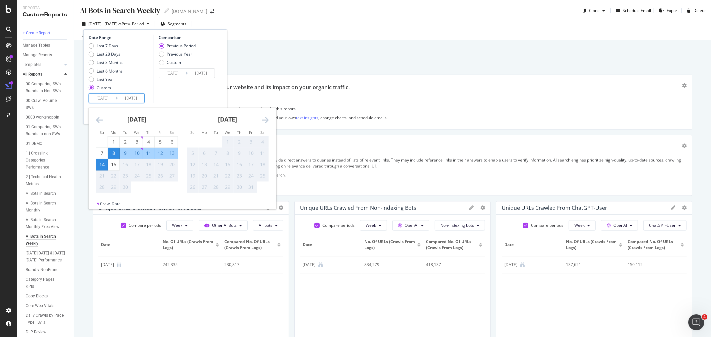
click at [108, 99] on input "2025/09/08" at bounding box center [102, 98] width 27 height 9
click at [113, 142] on div "1" at bounding box center [113, 142] width 11 height 7
type input "2025/09/01"
type input "2025/08/18"
type input "2025/08/31"
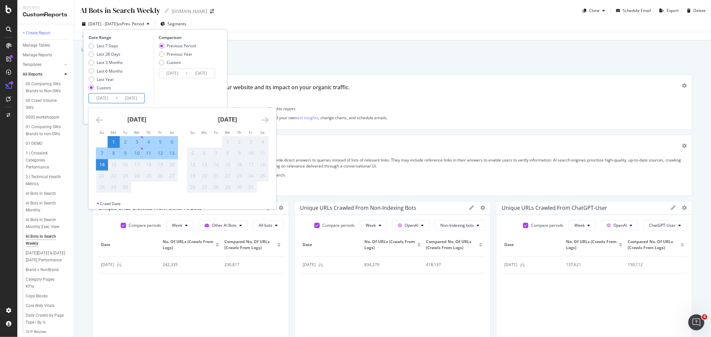
click at [103, 154] on div "7" at bounding box center [101, 153] width 11 height 7
type input "2025/09/07"
type input "2025/08/25"
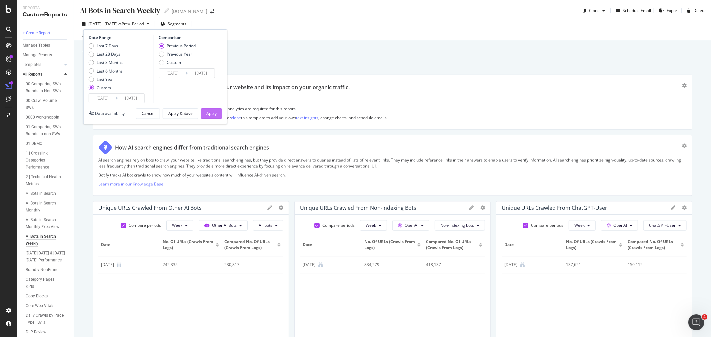
click at [213, 112] on div "Apply" at bounding box center [211, 114] width 10 height 6
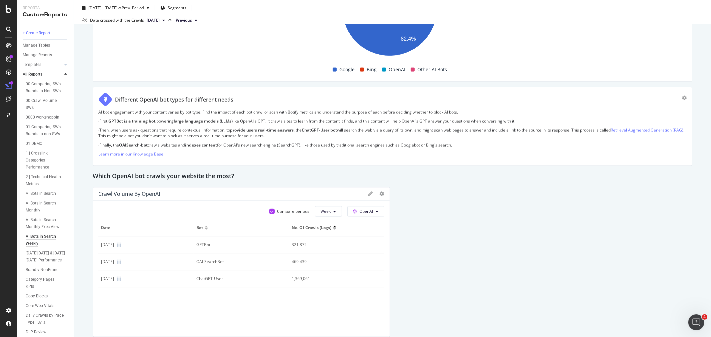
scroll to position [407, 0]
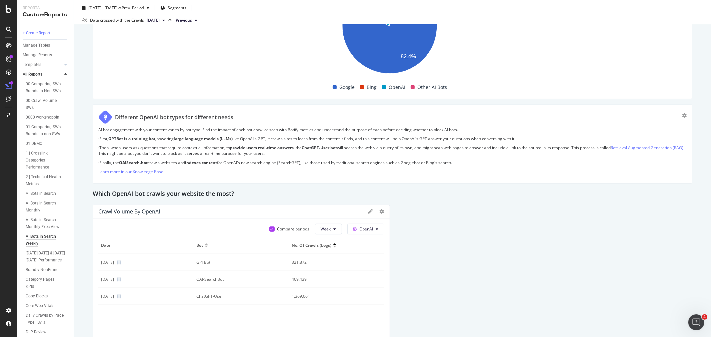
click at [136, 162] on strong "OAISearch-bot" at bounding box center [133, 163] width 29 height 6
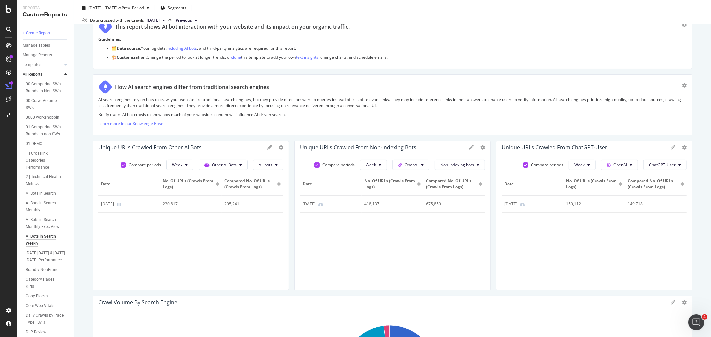
scroll to position [37, 0]
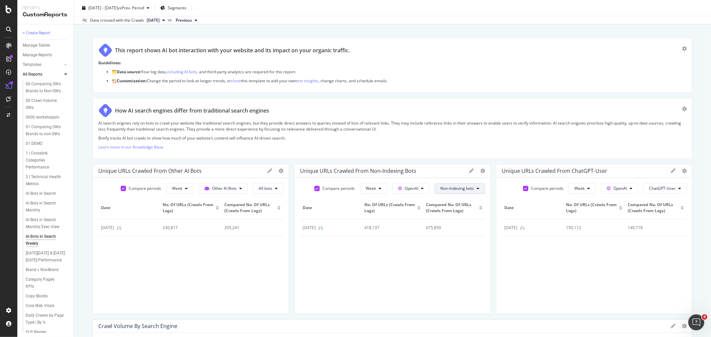
click at [448, 191] on span "Non-Indexing bots" at bounding box center [457, 189] width 34 height 6
click at [449, 187] on span "Non-Indexing bots" at bounding box center [457, 189] width 34 height 6
click at [448, 203] on span "All bots" at bounding box center [454, 202] width 36 height 6
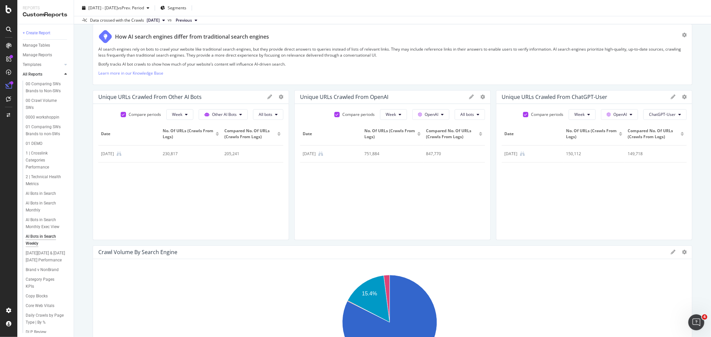
scroll to position [0, 0]
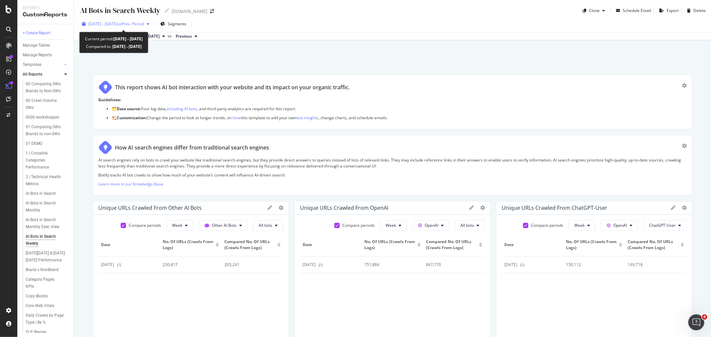
click at [138, 24] on span "vs Prev. Period" at bounding box center [131, 24] width 26 height 6
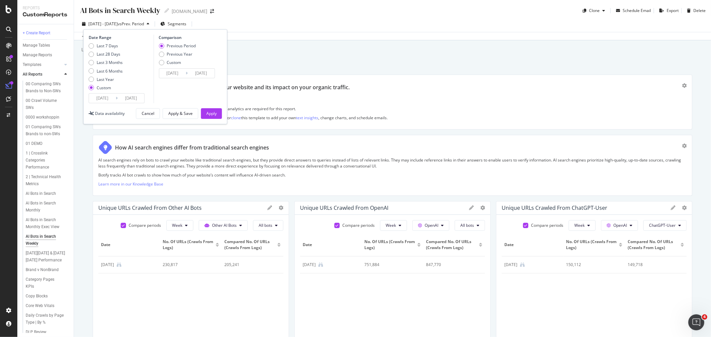
click at [279, 57] on div "AI Bots in Search Weekly AI Bots in Search Weekly Gap.com Clone Schedule Email …" at bounding box center [392, 168] width 637 height 337
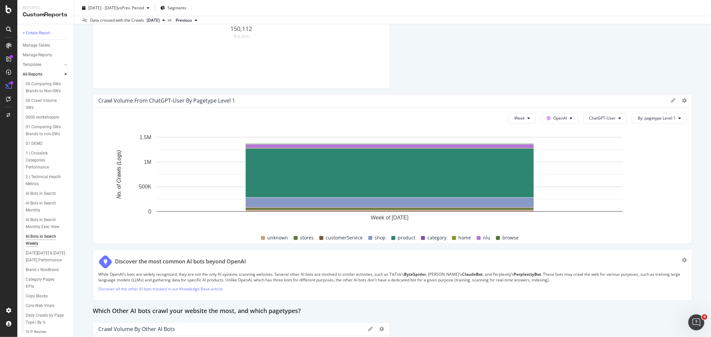
scroll to position [1148, 0]
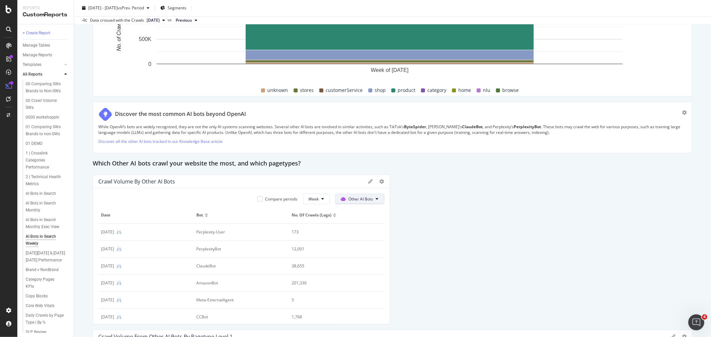
click at [355, 198] on span "Other AI Bots" at bounding box center [361, 199] width 25 height 6
click at [380, 180] on icon at bounding box center [382, 181] width 5 height 5
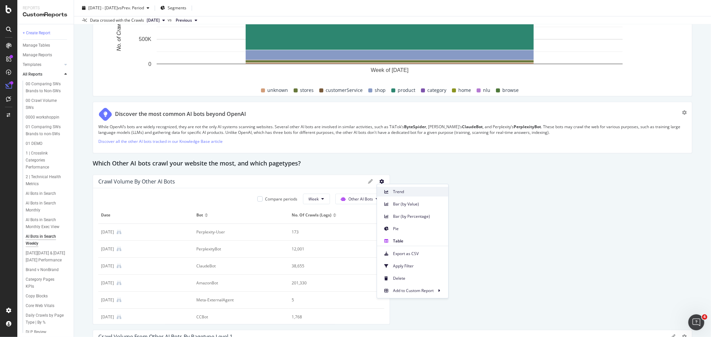
click at [395, 195] on span "Trend" at bounding box center [418, 192] width 50 height 6
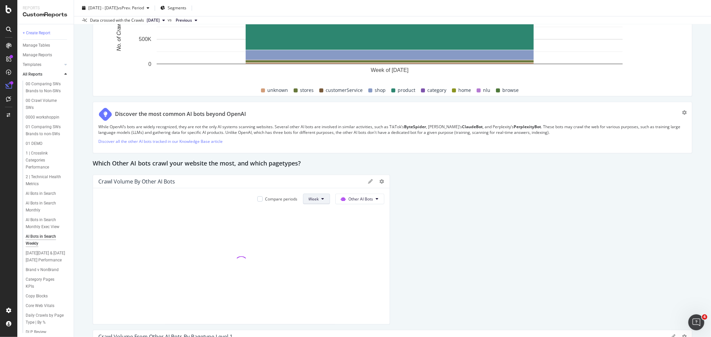
click at [309, 200] on span "Week" at bounding box center [314, 199] width 10 height 6
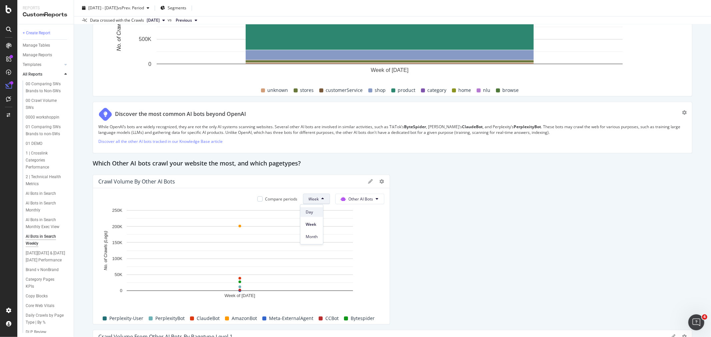
click at [313, 215] on span "Day" at bounding box center [312, 212] width 12 height 6
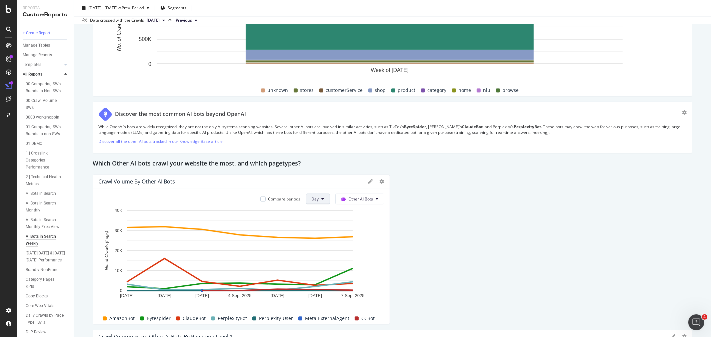
click at [316, 199] on span "Day" at bounding box center [315, 199] width 7 height 6
click at [364, 199] on span "Other AI Bots" at bounding box center [361, 199] width 25 height 6
click at [380, 182] on icon at bounding box center [382, 181] width 5 height 5
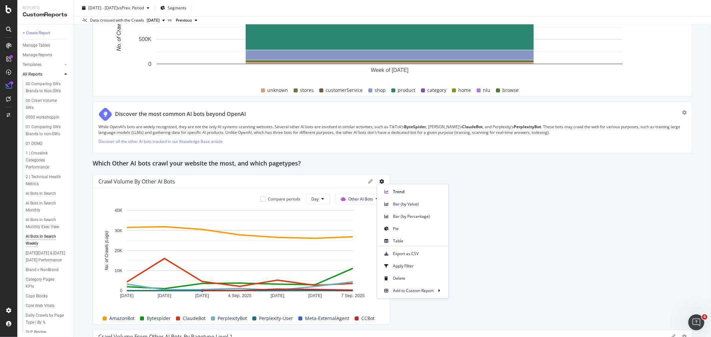
drag, startPoint x: 400, startPoint y: 205, endPoint x: 402, endPoint y: 222, distance: 17.1
click at [400, 205] on span "Bar (by Value)" at bounding box center [418, 204] width 50 height 6
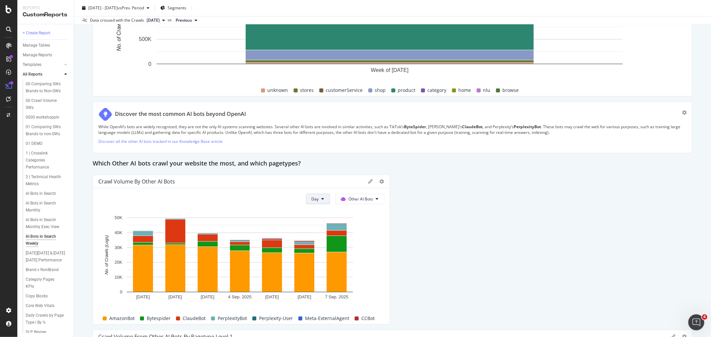
click at [322, 199] on icon at bounding box center [323, 199] width 3 height 4
click at [318, 224] on span "Week" at bounding box center [315, 225] width 12 height 6
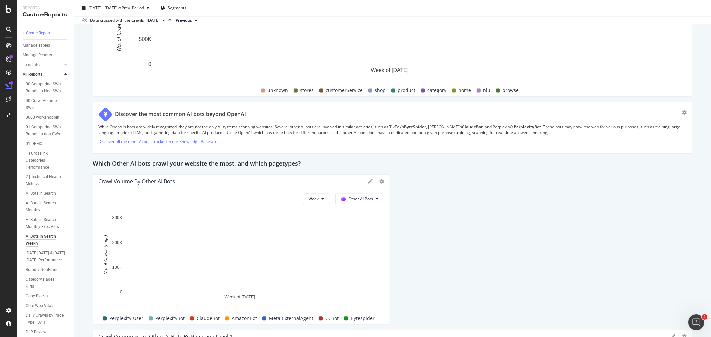
scroll to position [1185, 0]
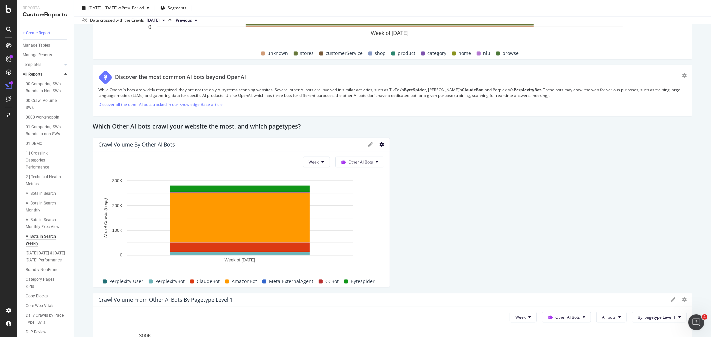
click at [380, 144] on icon at bounding box center [382, 144] width 5 height 5
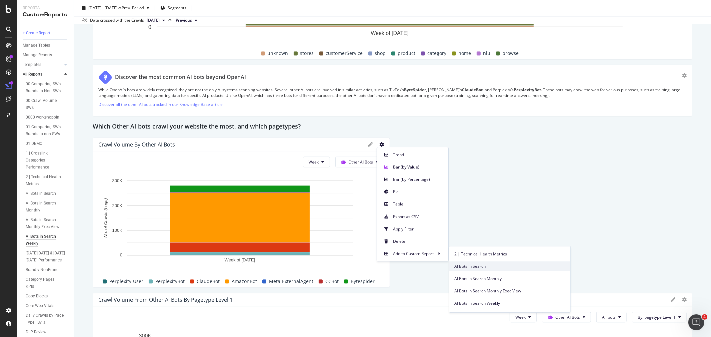
scroll to position [111, 0]
click at [472, 267] on span "AI Bots in Search Weekly" at bounding box center [510, 266] width 111 height 6
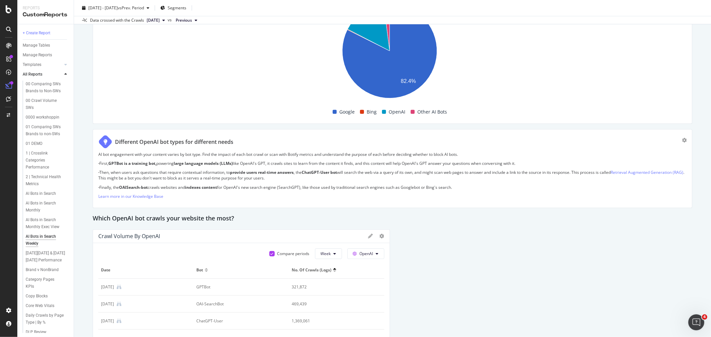
scroll to position [481, 0]
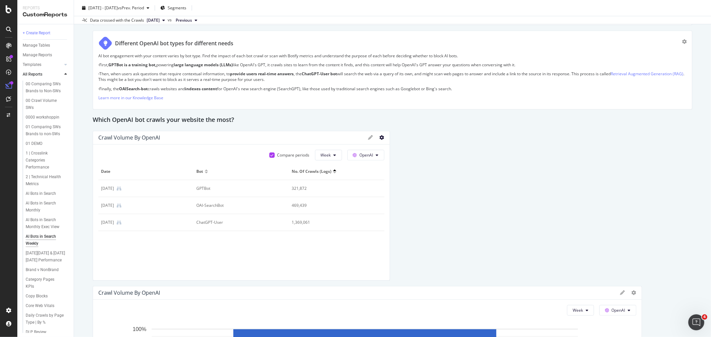
click at [380, 136] on icon at bounding box center [382, 137] width 5 height 5
click at [398, 187] on span "Pie" at bounding box center [418, 185] width 50 height 6
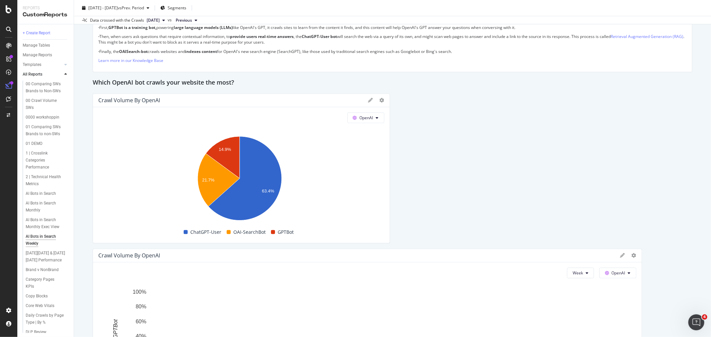
scroll to position [629, 0]
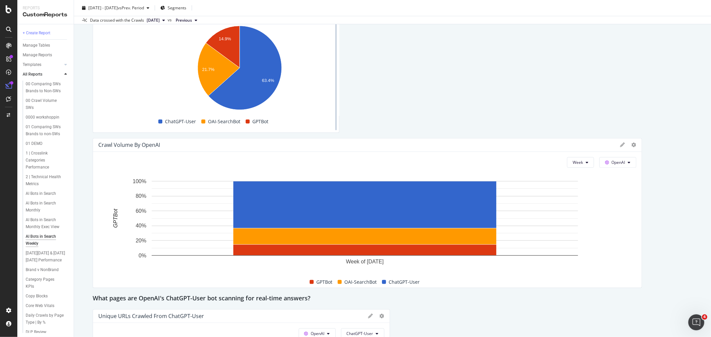
drag, startPoint x: 386, startPoint y: 102, endPoint x: 331, endPoint y: 101, distance: 55.0
click at [333, 101] on div at bounding box center [336, 58] width 7 height 150
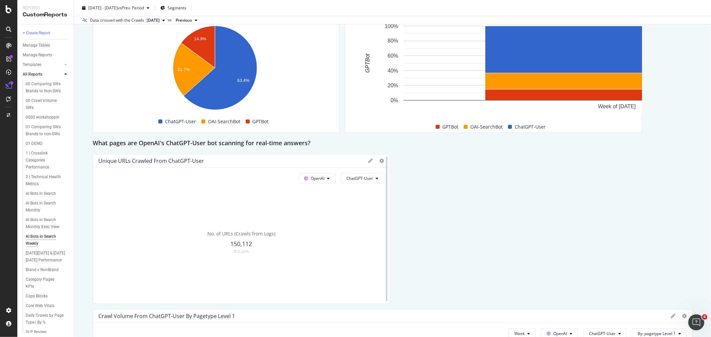
drag, startPoint x: 636, startPoint y: 201, endPoint x: 382, endPoint y: 190, distance: 254.2
click at [382, 190] on div "This report shows AI bot interaction with your website and its impact on your o…" at bounding box center [393, 320] width 600 height 1751
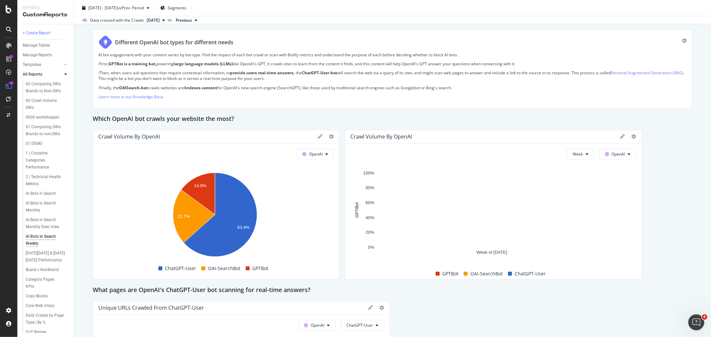
scroll to position [518, 0]
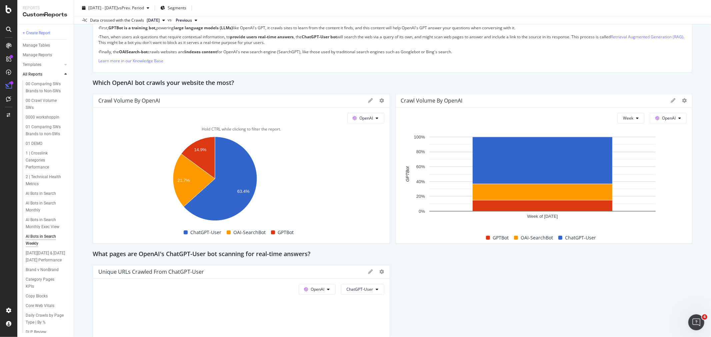
drag, startPoint x: 332, startPoint y: 157, endPoint x: 370, endPoint y: 155, distance: 38.4
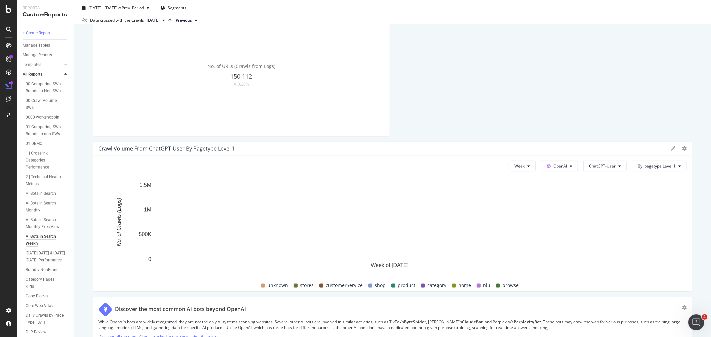
scroll to position [852, 0]
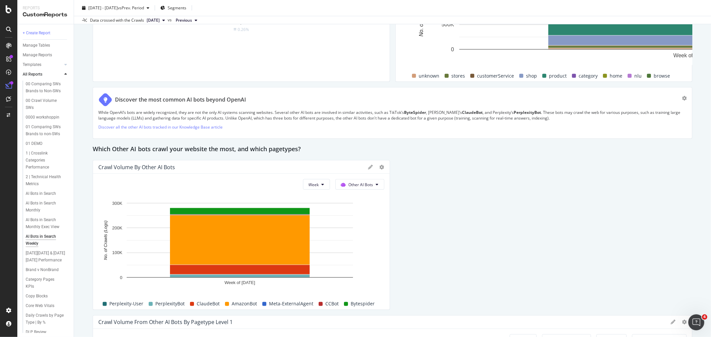
drag, startPoint x: 686, startPoint y: 154, endPoint x: 382, endPoint y: 143, distance: 303.5
click at [382, 143] on div "This report shows AI bot interaction with your website and its impact on your o…" at bounding box center [393, 20] width 600 height 1595
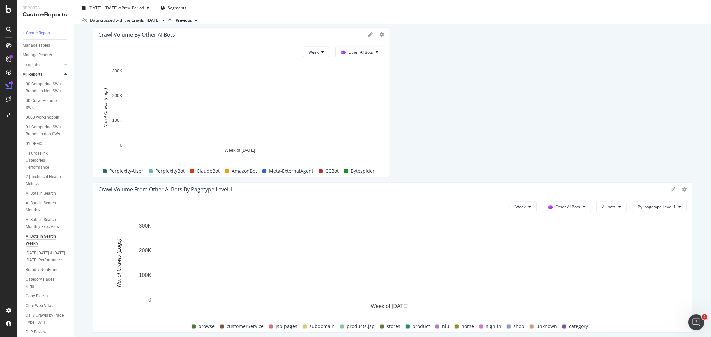
scroll to position [1000, 0]
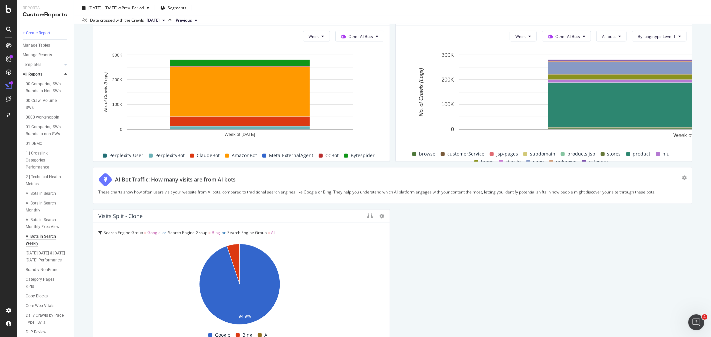
drag, startPoint x: 686, startPoint y: 208, endPoint x: 380, endPoint y: 197, distance: 305.5
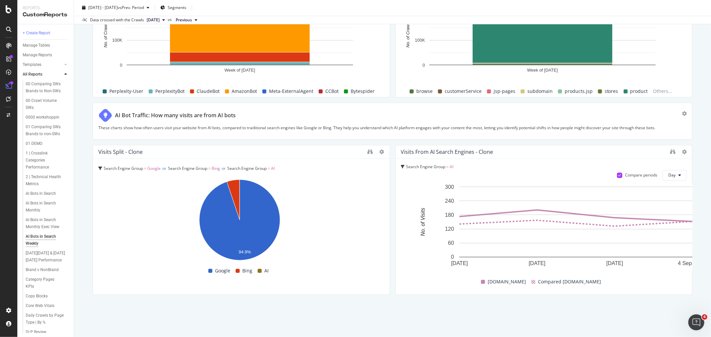
scroll to position [1064, 0]
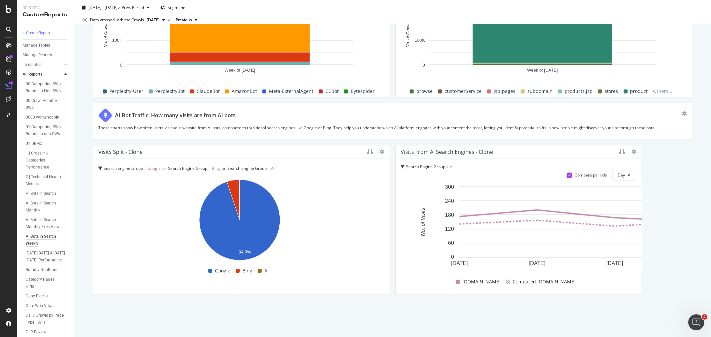
drag, startPoint x: 685, startPoint y: 188, endPoint x: 356, endPoint y: 190, distance: 329.3
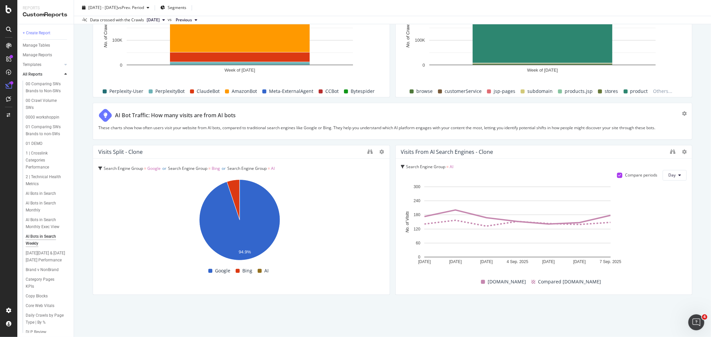
drag, startPoint x: 634, startPoint y: 204, endPoint x: 693, endPoint y: 202, distance: 58.4
click at [693, 202] on div "AI Bots in Search Weekly AI Bots in Search Weekly Gap.com Clone Schedule Email …" at bounding box center [392, 168] width 637 height 337
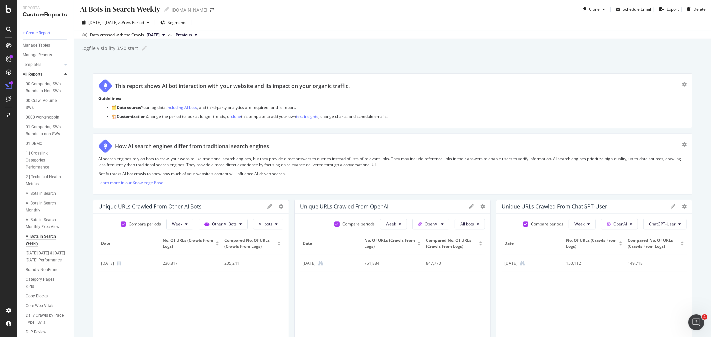
scroll to position [0, 0]
click at [131, 20] on div "2025 Sep. 1st - Sep. 7th vs Prev. Period" at bounding box center [115, 24] width 73 height 10
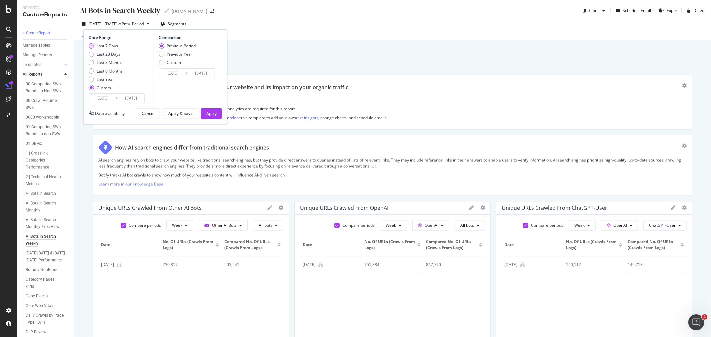
click at [109, 45] on div "Last 7 Days" at bounding box center [107, 46] width 21 height 6
type input "2025/09/09"
type input "2025/09/15"
type input "2025/09/02"
type input "2025/09/08"
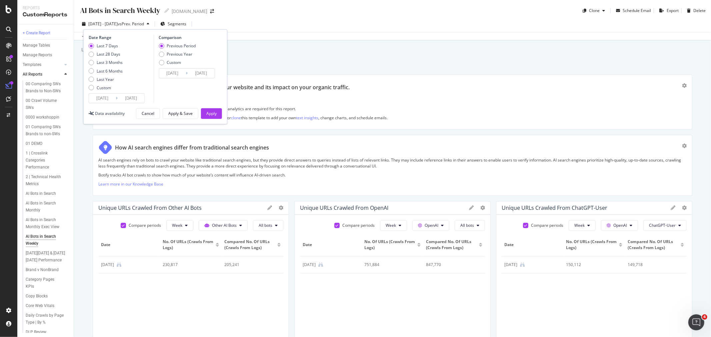
click at [124, 97] on input "2025/09/15" at bounding box center [131, 98] width 27 height 9
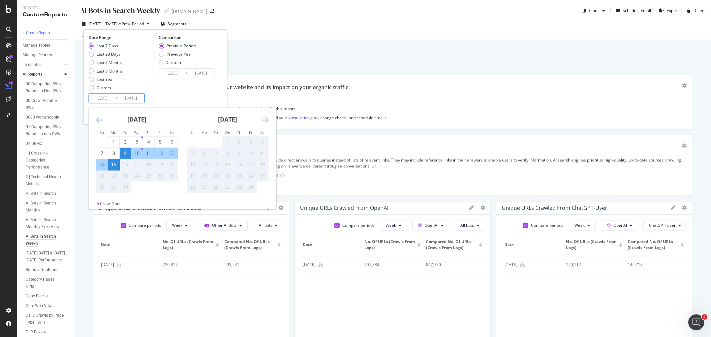
click at [171, 90] on div "Comparison Previous Period Previous Year Custom 2025/09/02 Navigate forward to …" at bounding box center [184, 69] width 63 height 69
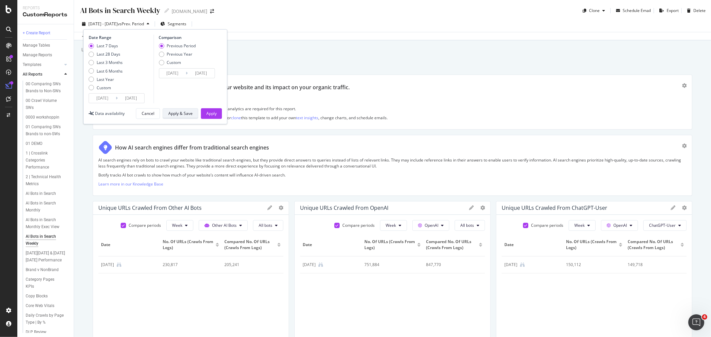
click at [181, 112] on div "Apply & Save" at bounding box center [180, 114] width 24 height 6
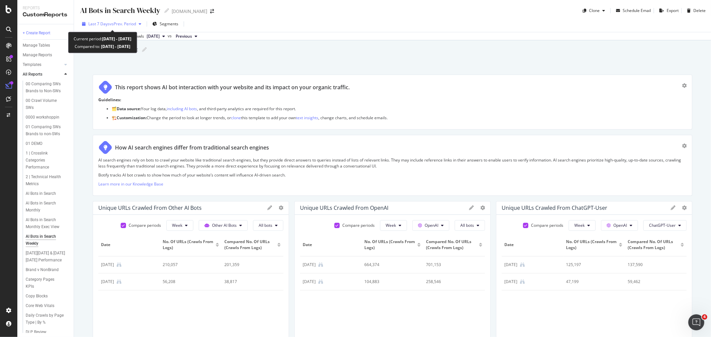
click at [114, 22] on span "vs Prev. Period" at bounding box center [123, 24] width 26 height 6
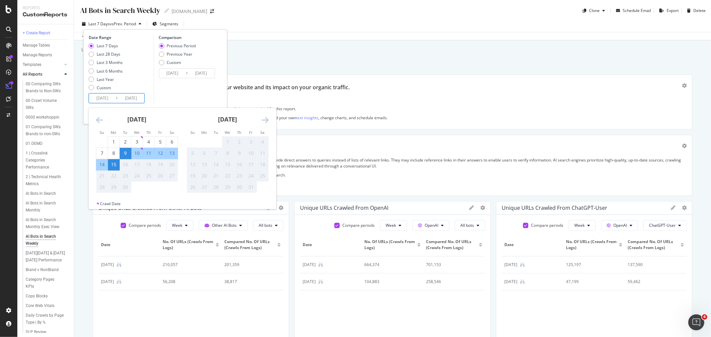
click at [111, 96] on input "2025/09/09" at bounding box center [102, 98] width 27 height 9
click at [116, 152] on div "8" at bounding box center [113, 153] width 11 height 7
type input "2025/09/08"
type input "2025/08/31"
type input "2025/09/07"
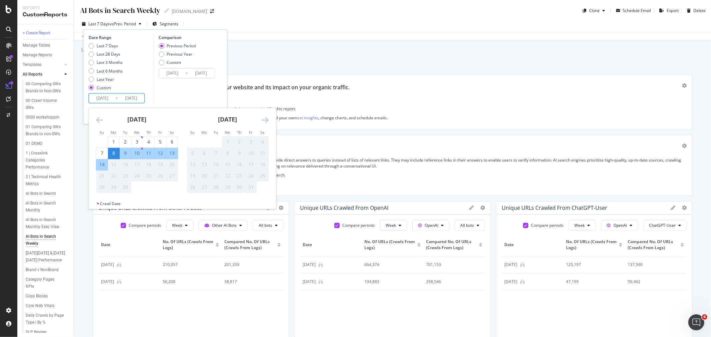
click at [103, 162] on div "14" at bounding box center [101, 164] width 11 height 7
type input "2025/09/14"
type input "2025/09/01"
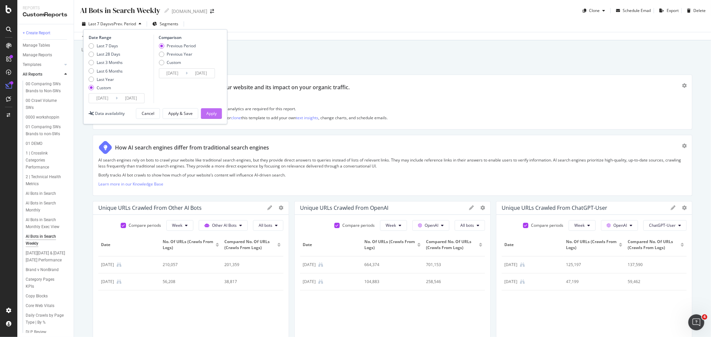
click at [215, 115] on div "Apply" at bounding box center [211, 114] width 10 height 6
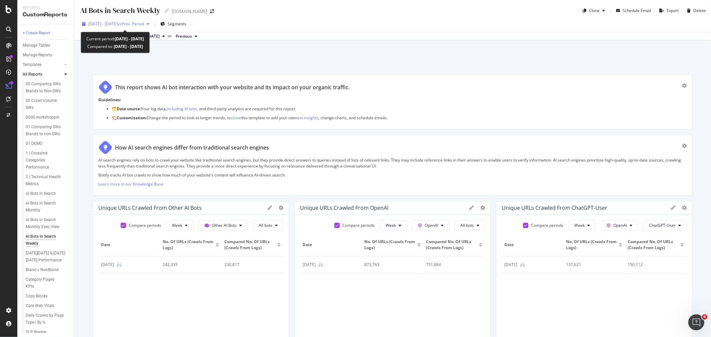
click at [144, 21] on span "vs Prev. Period" at bounding box center [131, 24] width 26 height 6
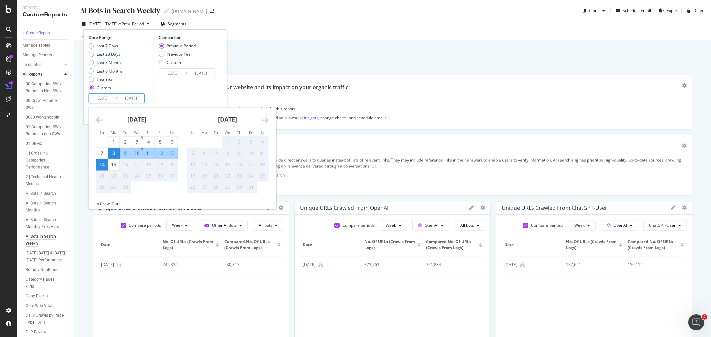
click at [112, 97] on input "2025/09/08" at bounding box center [102, 98] width 27 height 9
click at [97, 120] on icon "Move backward to switch to the previous month." at bounding box center [99, 120] width 7 height 8
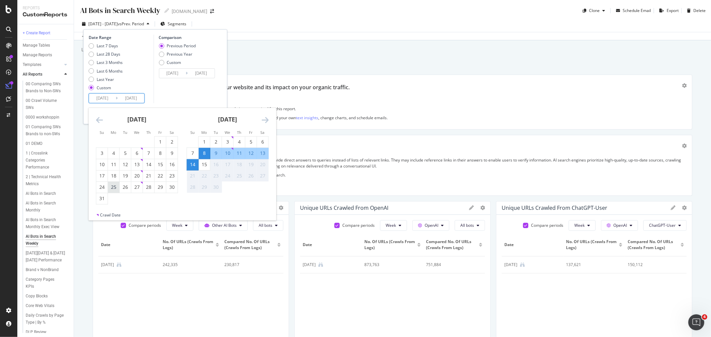
click at [112, 187] on div "25" at bounding box center [113, 187] width 11 height 7
type input "2025/08/25"
type input "2025/08/04"
type input "2025/08/24"
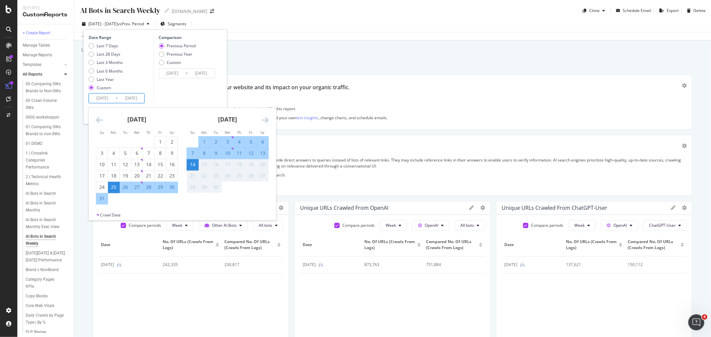
click at [101, 197] on div "31" at bounding box center [101, 198] width 11 height 7
type input "2025/08/31"
type input "2025/08/18"
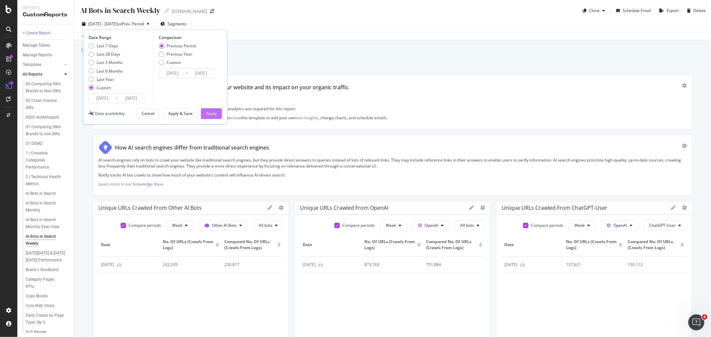
click at [207, 112] on div "Apply" at bounding box center [211, 114] width 10 height 6
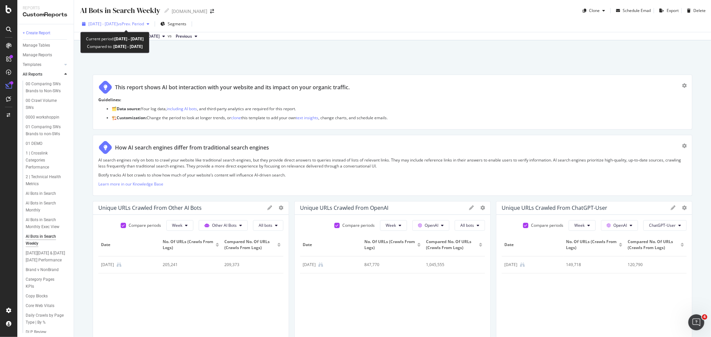
click at [118, 21] on span "2025 Aug. 25th - Aug. 31st" at bounding box center [102, 24] width 29 height 6
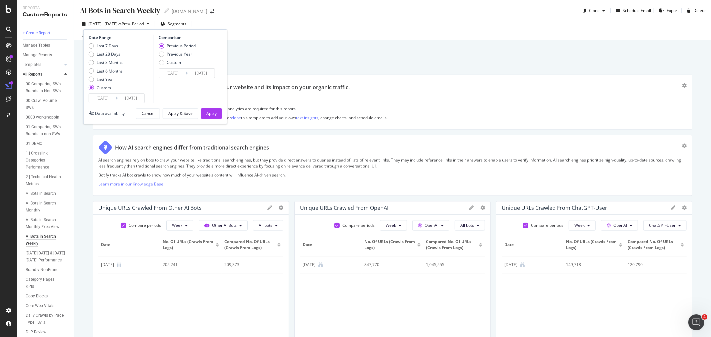
click at [111, 98] on input "2025/08/25" at bounding box center [102, 98] width 27 height 9
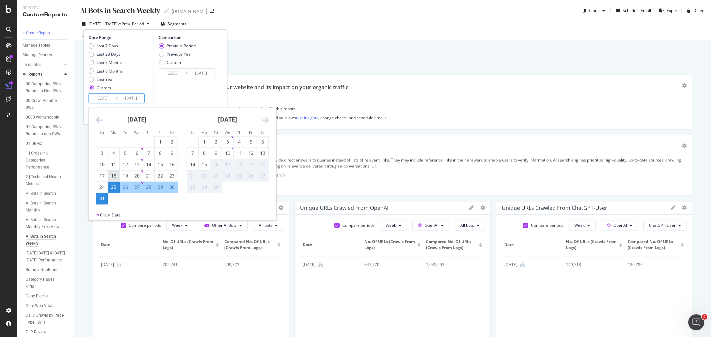
click at [115, 175] on div "18" at bounding box center [113, 176] width 11 height 7
type input "2025/08/18"
type input "2025/08/04"
type input "2025/08/17"
click at [102, 187] on div "24" at bounding box center [101, 187] width 11 height 7
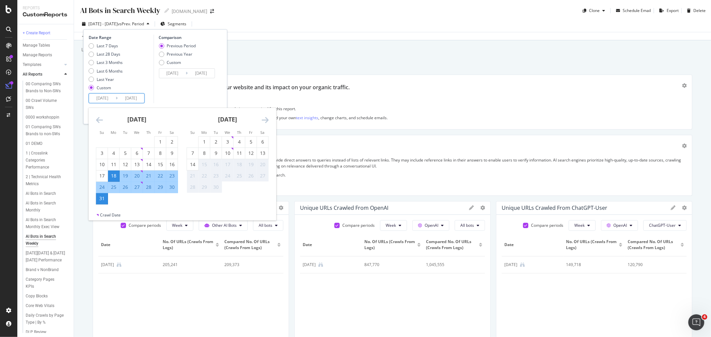
type input "2025/08/24"
type input "2025/08/11"
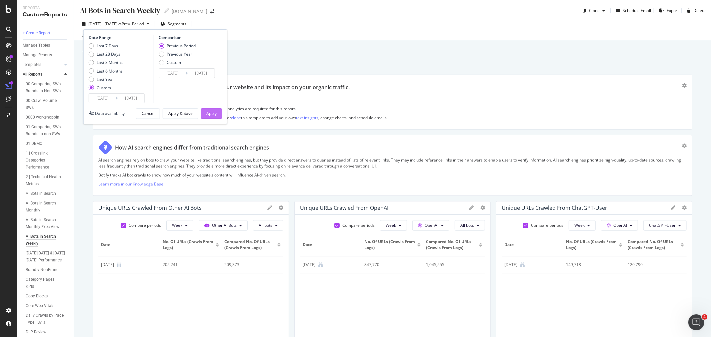
click at [212, 112] on div "Apply" at bounding box center [211, 114] width 10 height 6
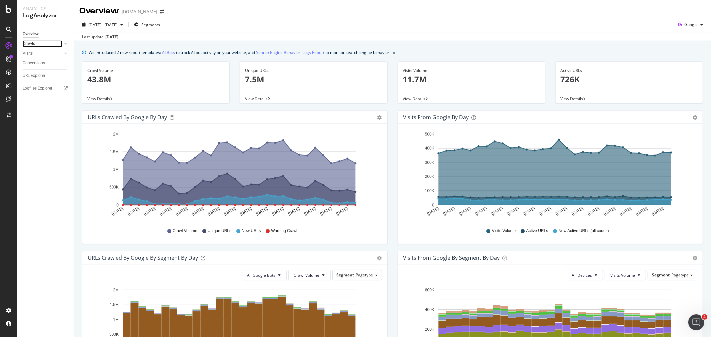
click at [61, 44] on div at bounding box center [59, 43] width 7 height 7
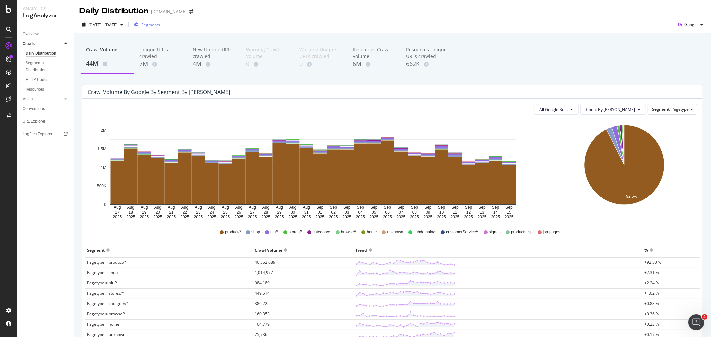
click at [160, 25] on span "Segments" at bounding box center [150, 25] width 19 height 6
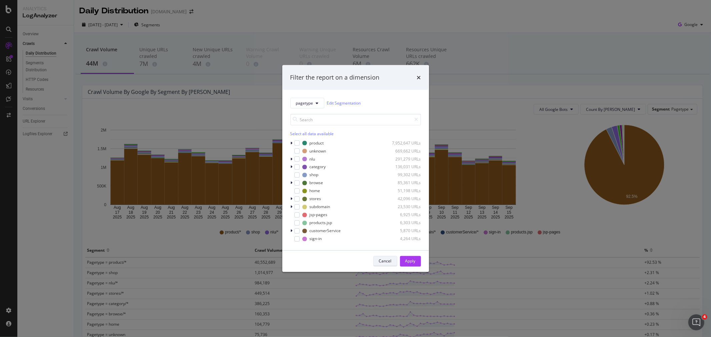
click at [381, 260] on div "Cancel" at bounding box center [385, 262] width 13 height 6
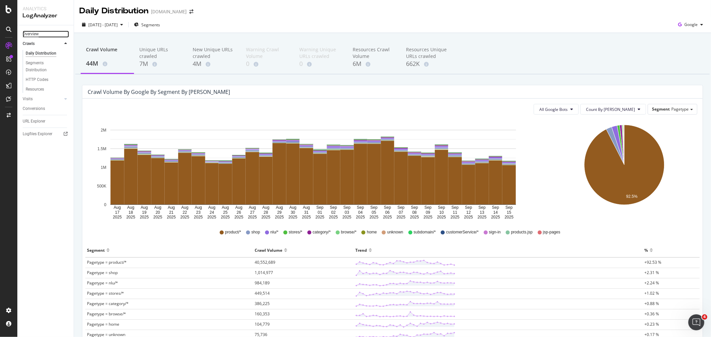
click at [30, 32] on div "Overview" at bounding box center [31, 34] width 16 height 7
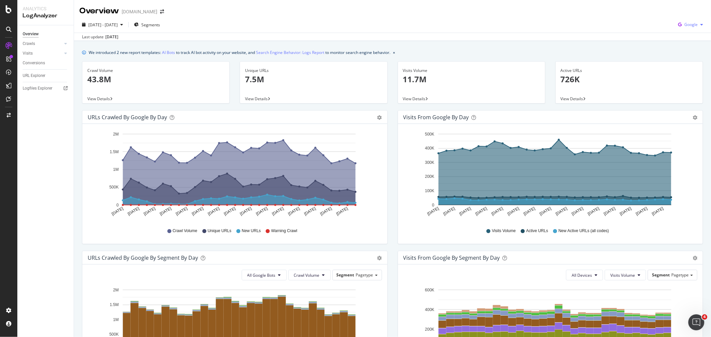
click at [688, 26] on span "Google" at bounding box center [690, 25] width 13 height 6
click at [687, 65] on span "OpenAI" at bounding box center [690, 63] width 25 height 6
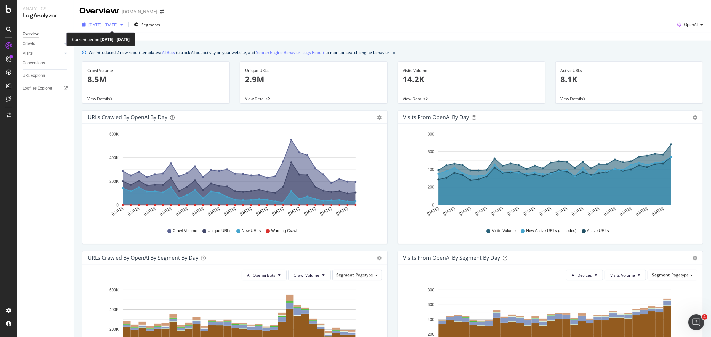
click at [118, 24] on span "2025 Aug. 17th - Sep. 15th" at bounding box center [102, 25] width 29 height 6
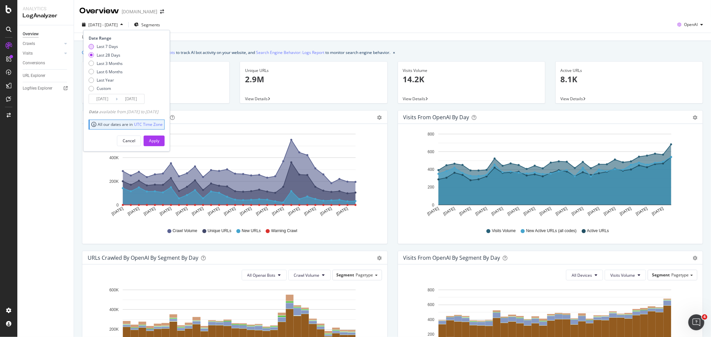
click at [104, 48] on div "Last 7 Days" at bounding box center [107, 47] width 21 height 6
click at [99, 58] on div "Last 28 Days" at bounding box center [109, 55] width 24 height 6
type input "2025/08/19"
click at [218, 28] on div "2025 Aug. 17th - Sep. 15th Segments Date Range Last 7 Days Last 28 Days Last 3 …" at bounding box center [392, 25] width 637 height 13
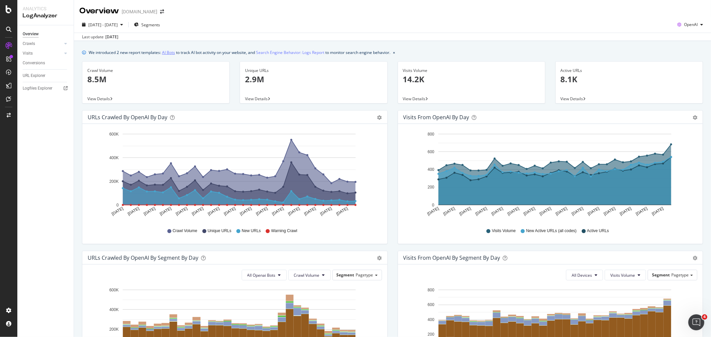
click at [168, 52] on link "AI Bots" at bounding box center [168, 52] width 13 height 7
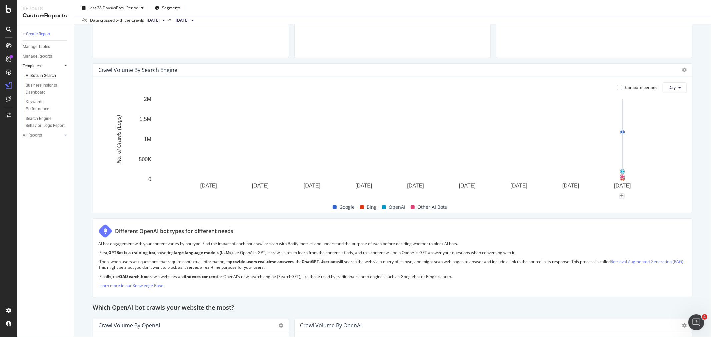
scroll to position [296, 0]
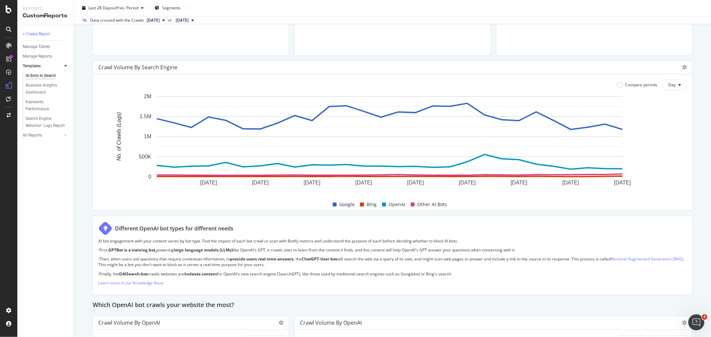
click at [346, 204] on span "Google" at bounding box center [346, 205] width 15 height 8
click at [348, 203] on span "Google" at bounding box center [346, 205] width 15 height 8
click at [371, 203] on span "Bing" at bounding box center [372, 205] width 10 height 8
click at [395, 201] on span "OpenAI" at bounding box center [397, 205] width 17 height 8
click at [419, 204] on span "Other AI Bots" at bounding box center [432, 205] width 30 height 8
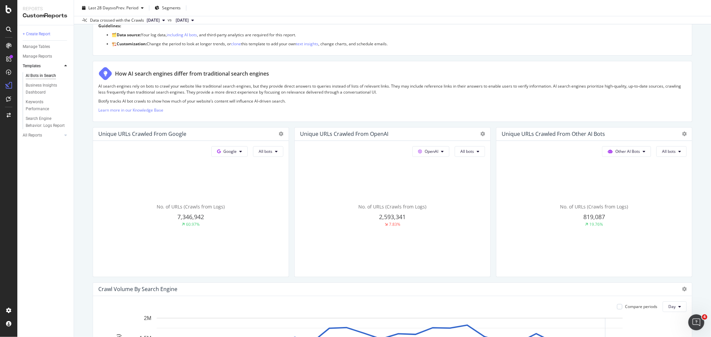
scroll to position [0, 0]
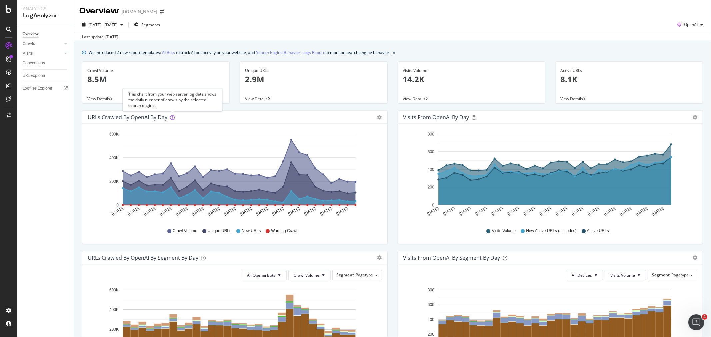
click at [173, 118] on icon at bounding box center [172, 117] width 5 height 5
click at [108, 98] on span "View Details" at bounding box center [98, 99] width 23 height 6
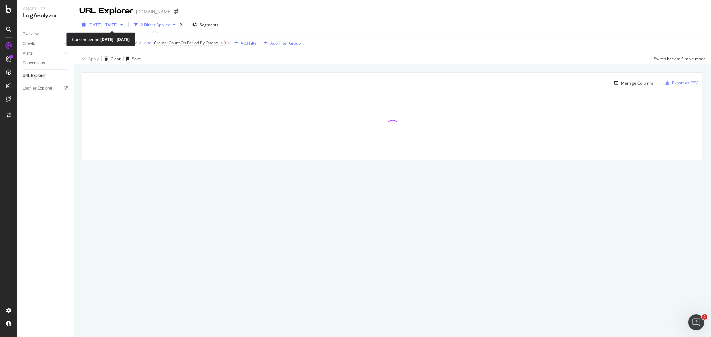
click at [118, 26] on span "2025 Aug. 17th - Sep. 15th" at bounding box center [102, 25] width 29 height 6
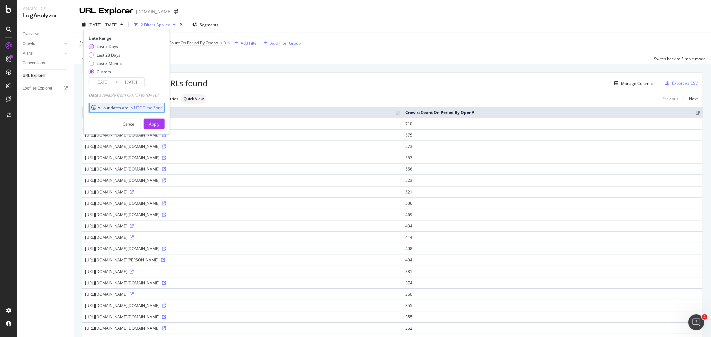
click at [108, 47] on div "Last 7 Days" at bounding box center [107, 47] width 21 height 6
type input "2025/09/09"
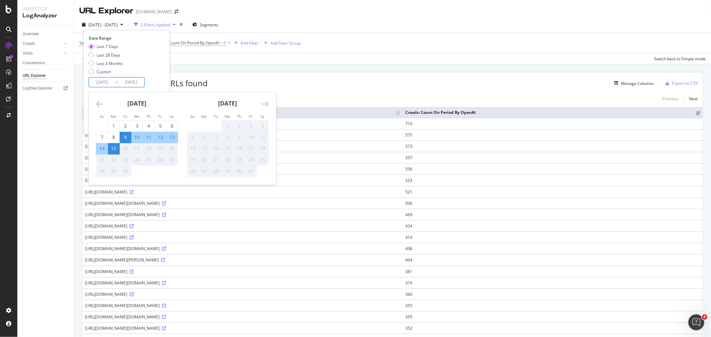
click at [107, 83] on input "2025/09/09" at bounding box center [102, 82] width 27 height 9
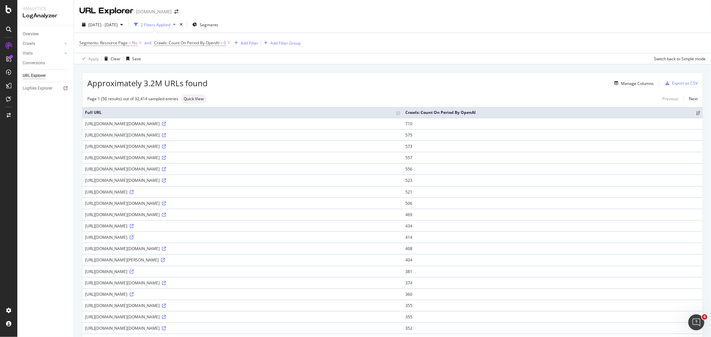
click at [307, 58] on div "Apply Clear Save Switch back to Simple mode" at bounding box center [392, 58] width 637 height 11
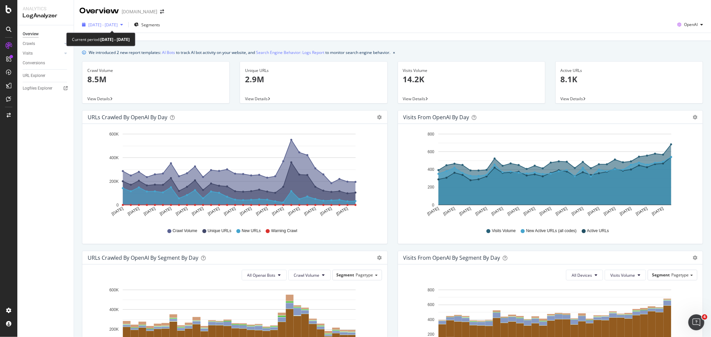
click at [118, 24] on span "2025 Aug. 17th - Sep. 15th" at bounding box center [102, 25] width 29 height 6
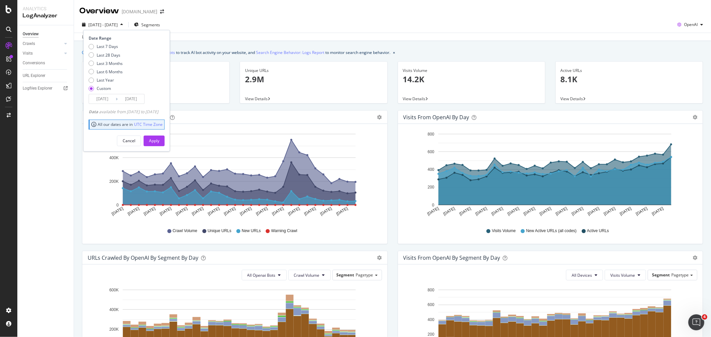
click at [102, 97] on input "2025/08/17" at bounding box center [102, 98] width 27 height 9
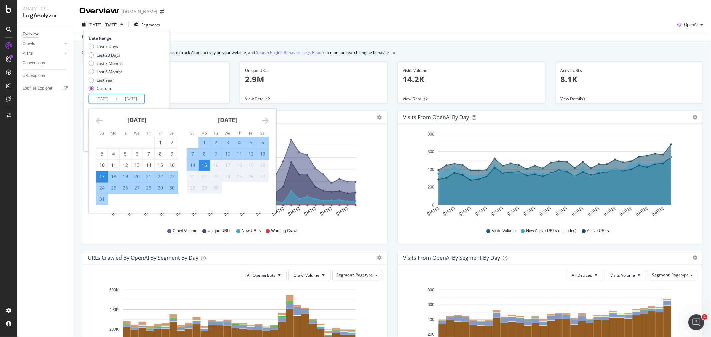
click at [205, 154] on div "8" at bounding box center [204, 154] width 11 height 7
type input "2025/09/08"
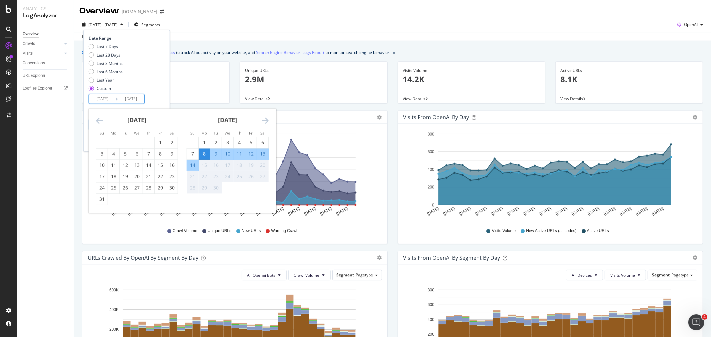
click at [163, 88] on div "Last 7 Days Last 28 Days Last 3 Months Last 6 Months Last Year Custom" at bounding box center [126, 69] width 74 height 50
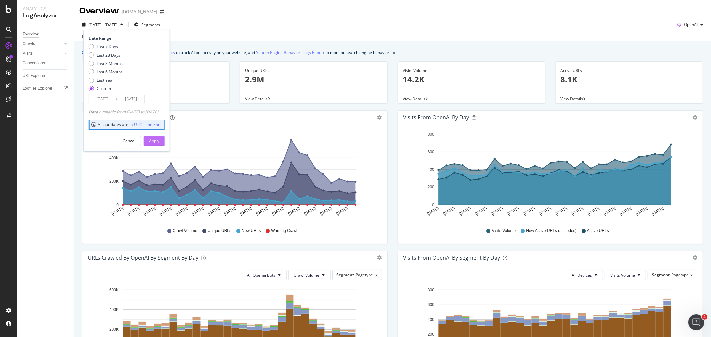
click at [159, 140] on div "Apply" at bounding box center [154, 141] width 10 height 6
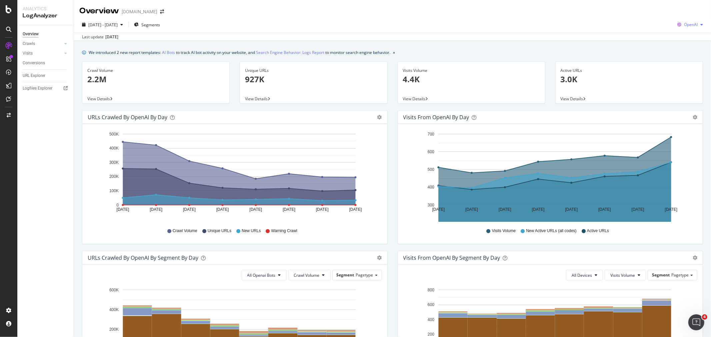
click at [684, 25] on span "OpenAI" at bounding box center [691, 25] width 14 height 6
click at [683, 76] on span "Other AI Bots" at bounding box center [689, 75] width 25 height 6
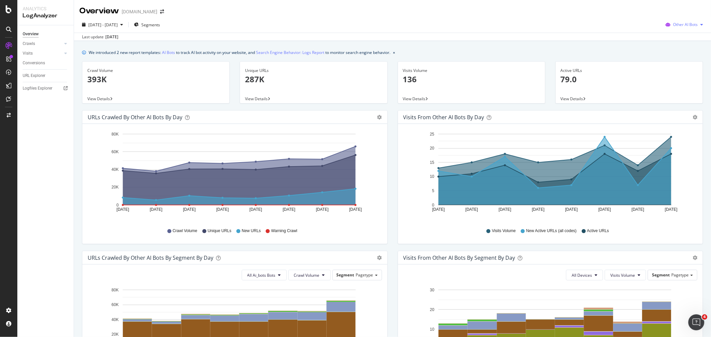
click at [667, 23] on icon "button" at bounding box center [668, 24] width 10 height 9
click at [671, 61] on div "OpenAI" at bounding box center [680, 63] width 47 height 10
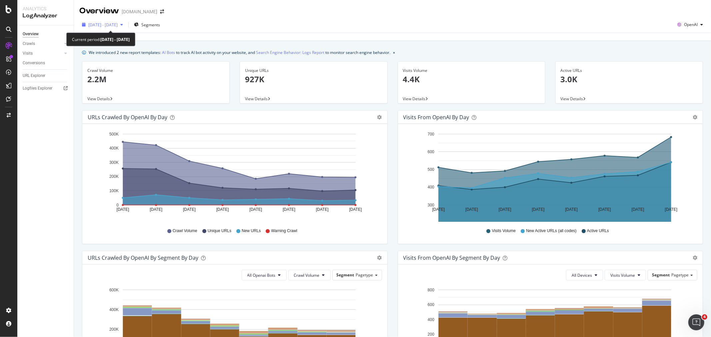
click at [114, 25] on span "2025 Sep. 8th - Sep. 15th" at bounding box center [102, 25] width 29 height 6
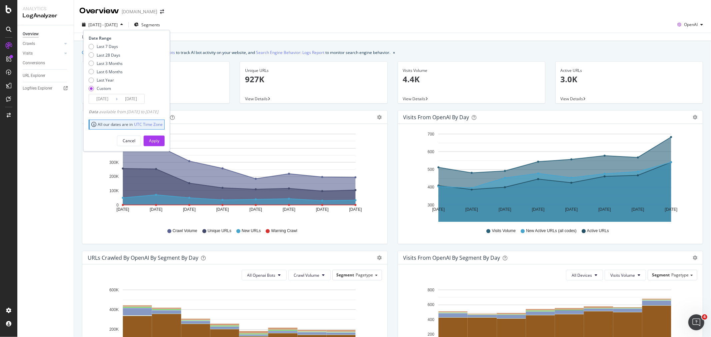
click at [103, 98] on input "2025/09/08" at bounding box center [102, 98] width 27 height 9
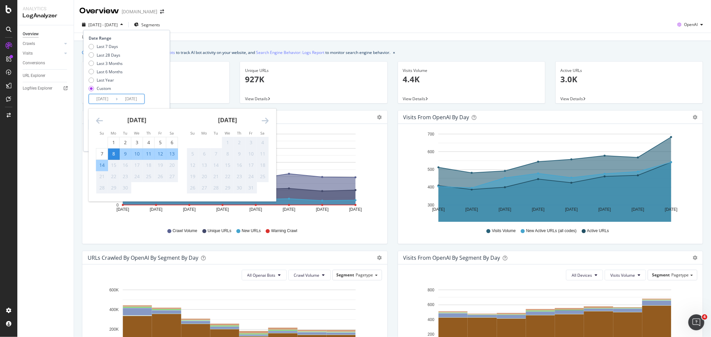
click at [138, 99] on input "2025/09/15" at bounding box center [131, 98] width 27 height 9
click at [101, 166] on div "14" at bounding box center [101, 165] width 11 height 7
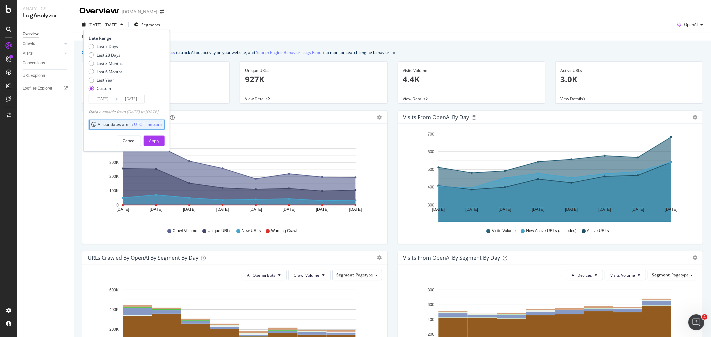
type input "2025/09/14"
click at [157, 141] on button "Apply" at bounding box center [154, 141] width 21 height 11
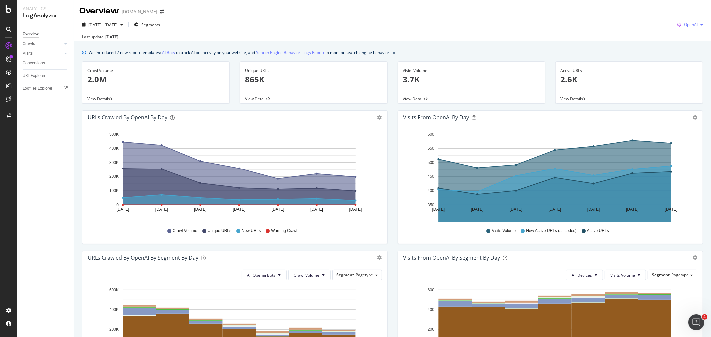
click at [688, 24] on span "OpenAI" at bounding box center [691, 25] width 14 height 6
click at [686, 75] on span "Other AI Bots" at bounding box center [689, 75] width 25 height 6
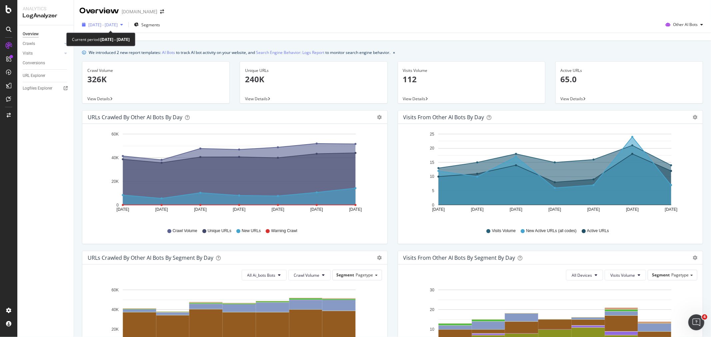
click at [118, 24] on span "2025 Sep. 8th - Sep. 14th" at bounding box center [102, 25] width 29 height 6
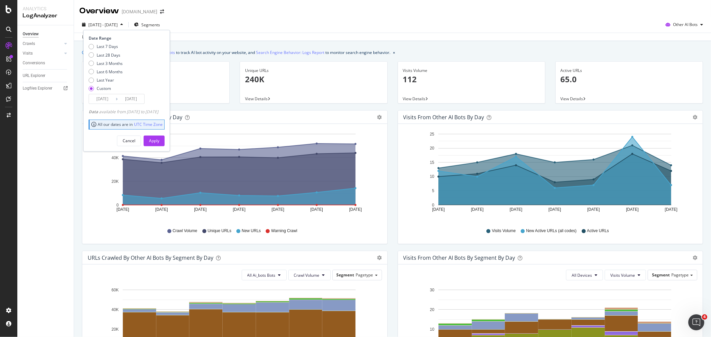
click at [108, 97] on input "2025/09/08" at bounding box center [102, 98] width 27 height 9
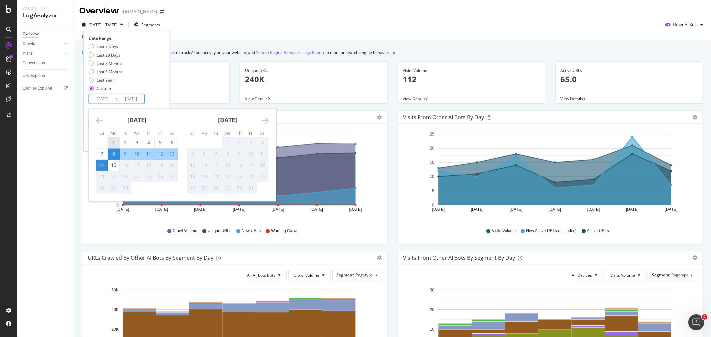
click at [112, 142] on div "1" at bounding box center [113, 142] width 11 height 7
type input "2025/09/01"
click at [99, 156] on div "7" at bounding box center [101, 154] width 11 height 7
type input "2025/09/07"
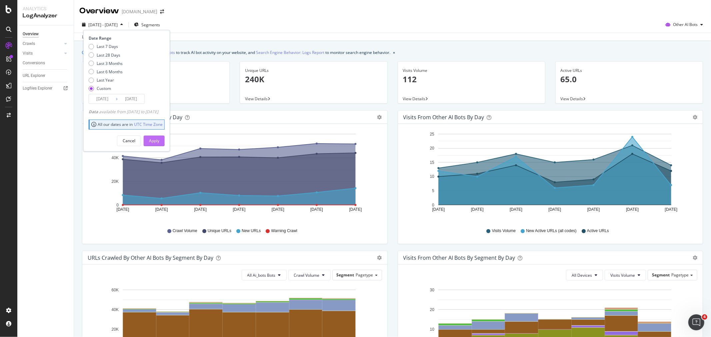
click at [159, 139] on div "Apply" at bounding box center [154, 141] width 10 height 6
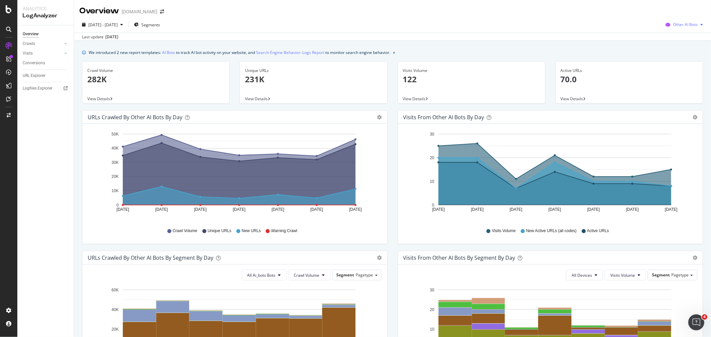
click at [673, 25] on span "Other AI Bots" at bounding box center [685, 25] width 25 height 6
click at [670, 61] on span at bounding box center [667, 63] width 8 height 8
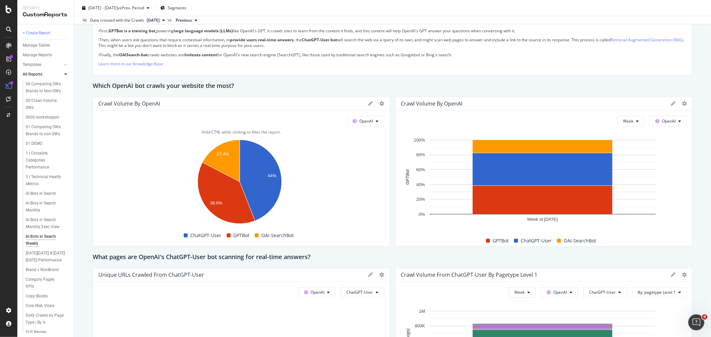
scroll to position [518, 0]
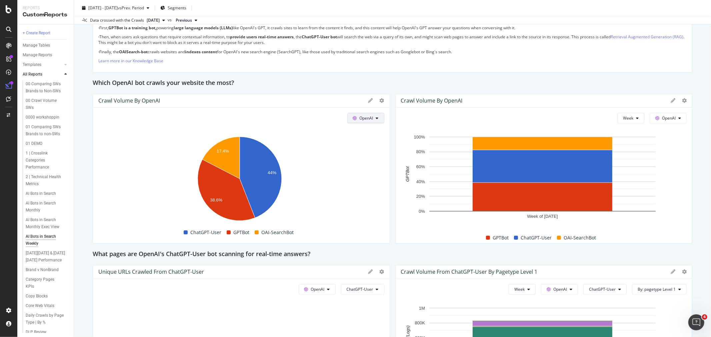
click at [371, 120] on button "OpenAI" at bounding box center [365, 118] width 37 height 11
click at [310, 118] on div "OpenAI" at bounding box center [241, 118] width 286 height 11
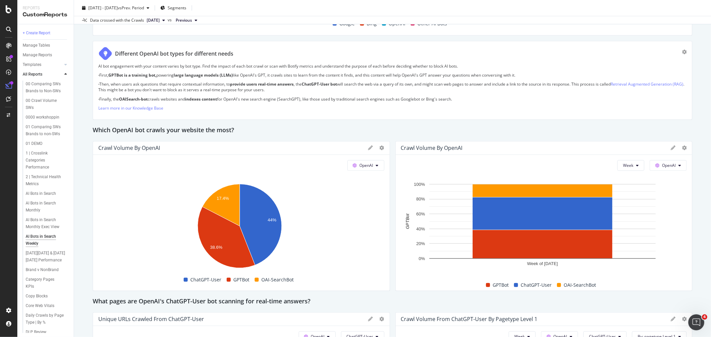
scroll to position [370, 0]
